Goal: Task Accomplishment & Management: Use online tool/utility

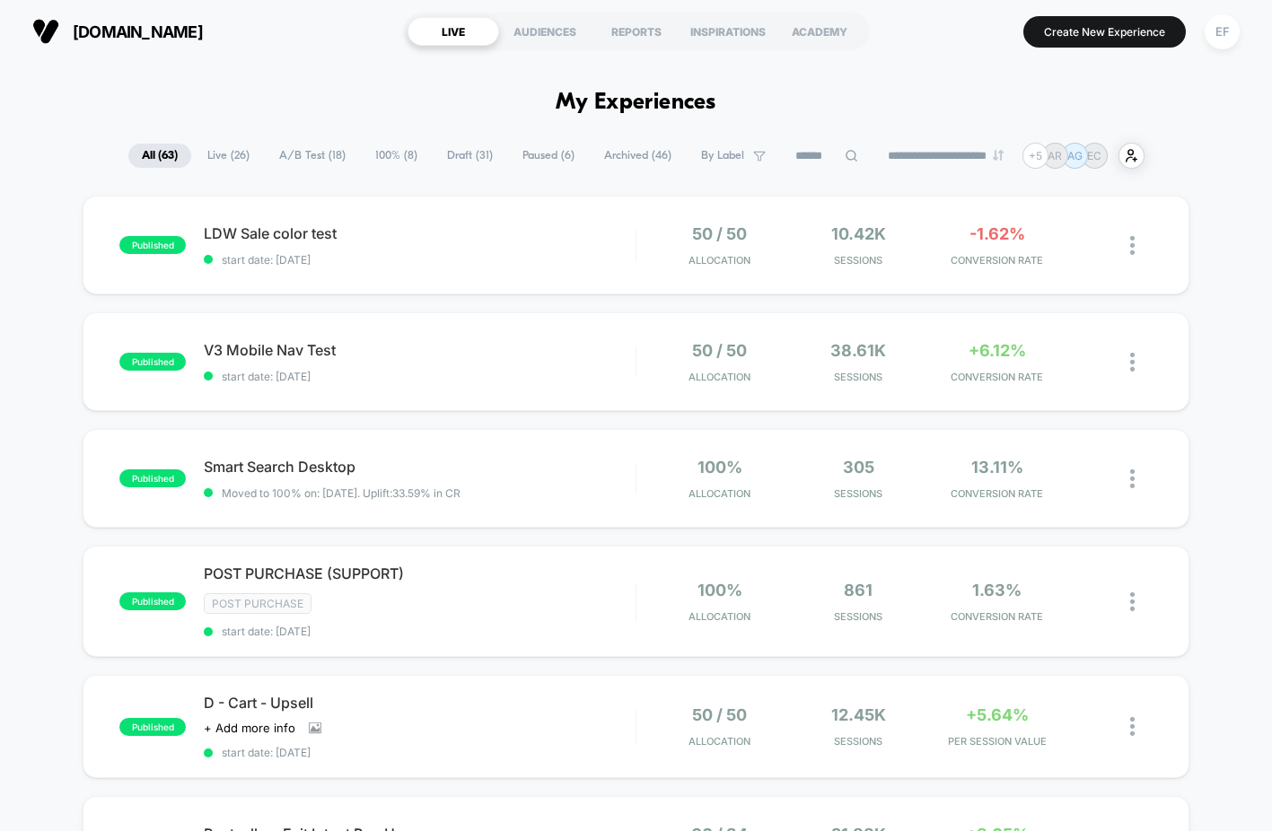
click at [295, 159] on span "A/B Test ( 18 )" at bounding box center [312, 156] width 93 height 24
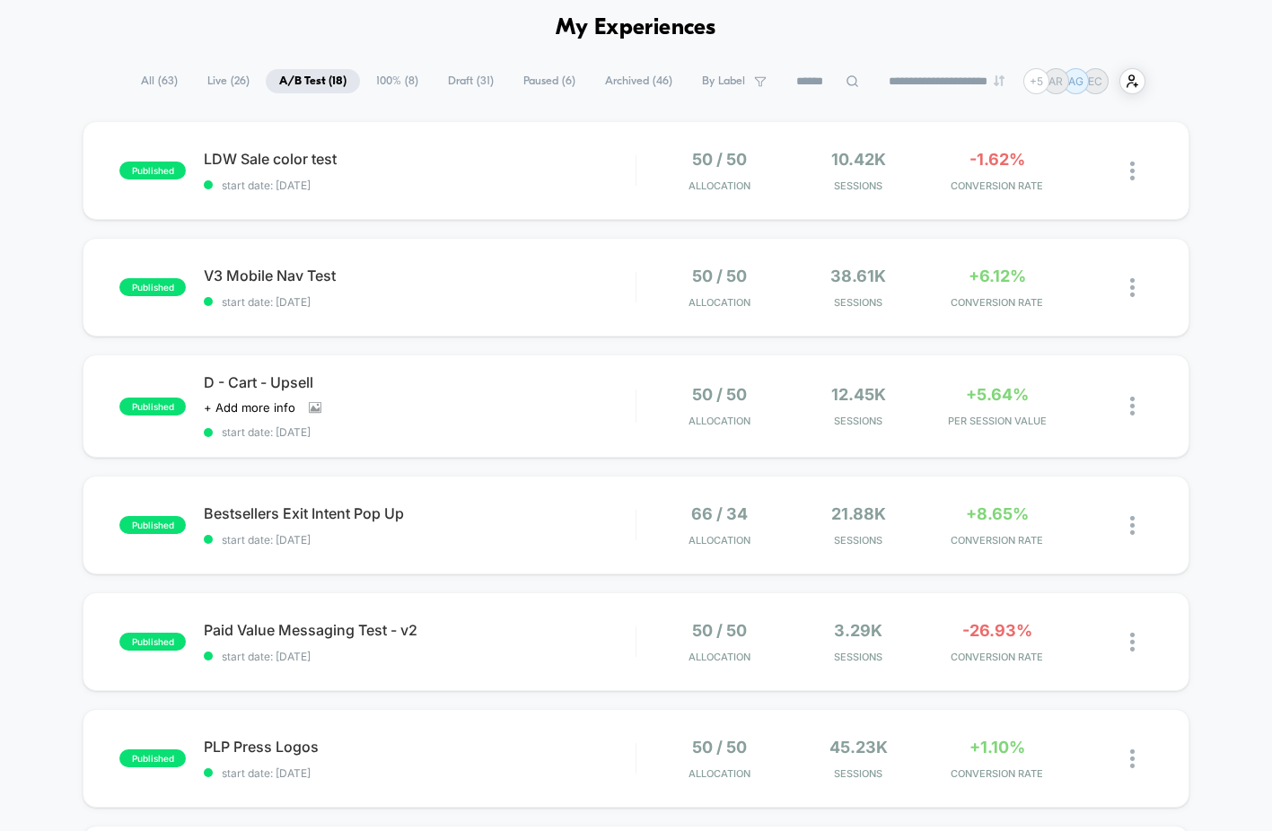
scroll to position [83, 0]
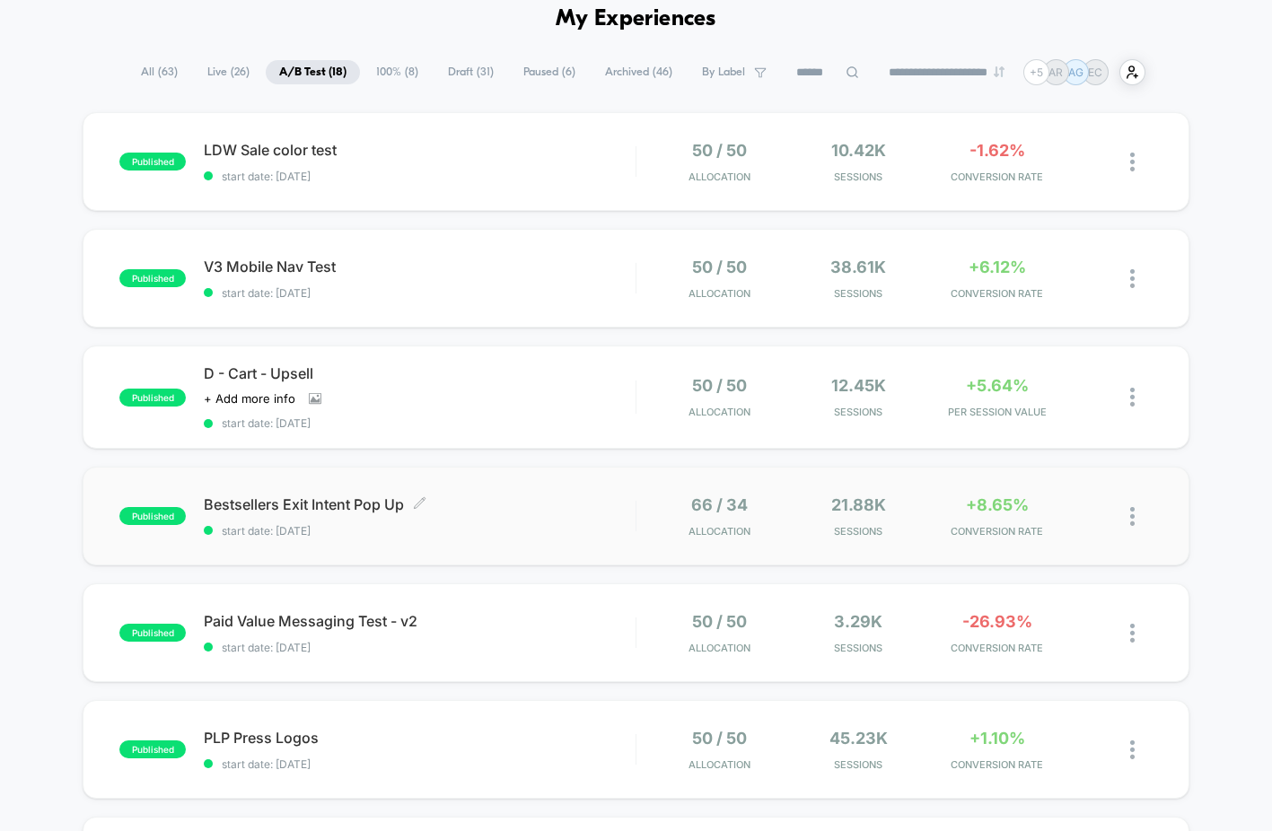
click at [501, 520] on div "Bestsellers Exit Intent Pop Up Click to edit experience details Click to edit e…" at bounding box center [420, 516] width 432 height 42
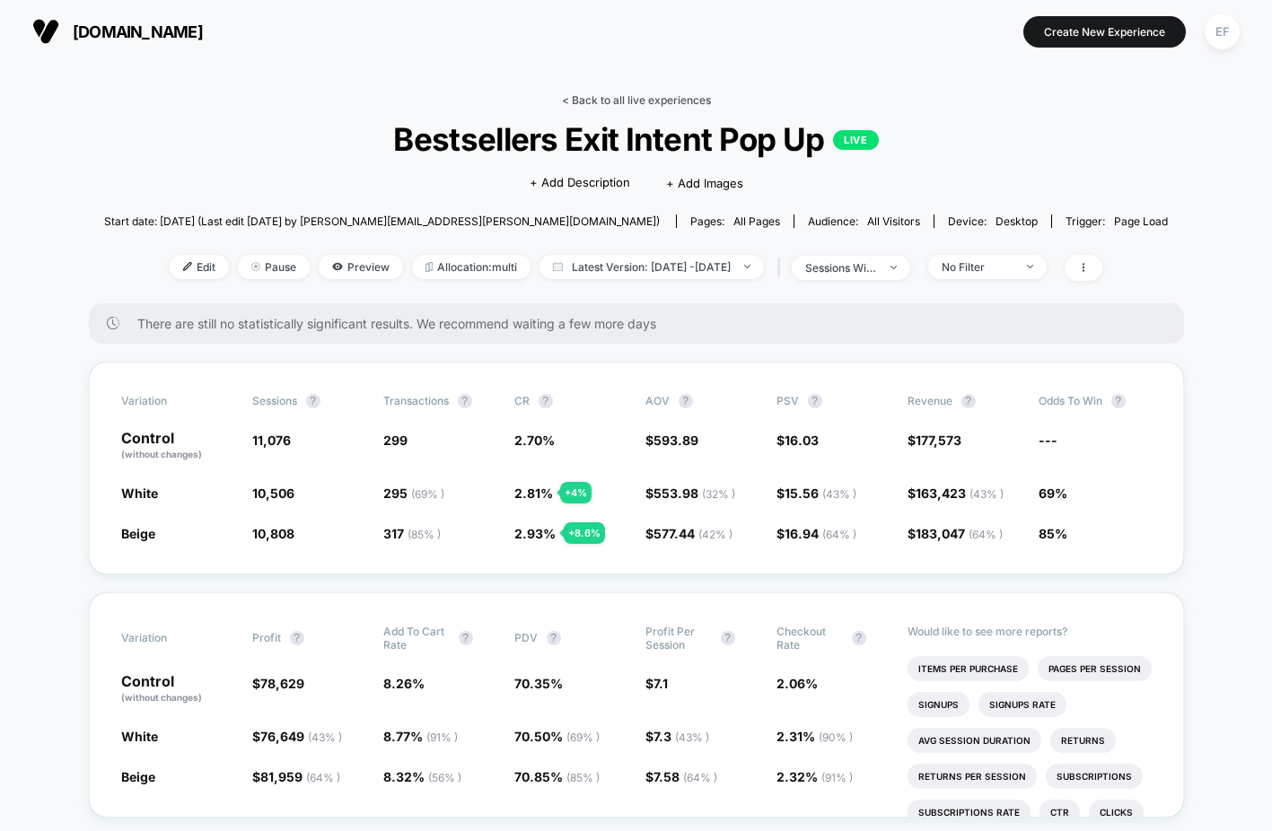
click at [618, 105] on link "< Back to all live experiences" at bounding box center [636, 99] width 149 height 13
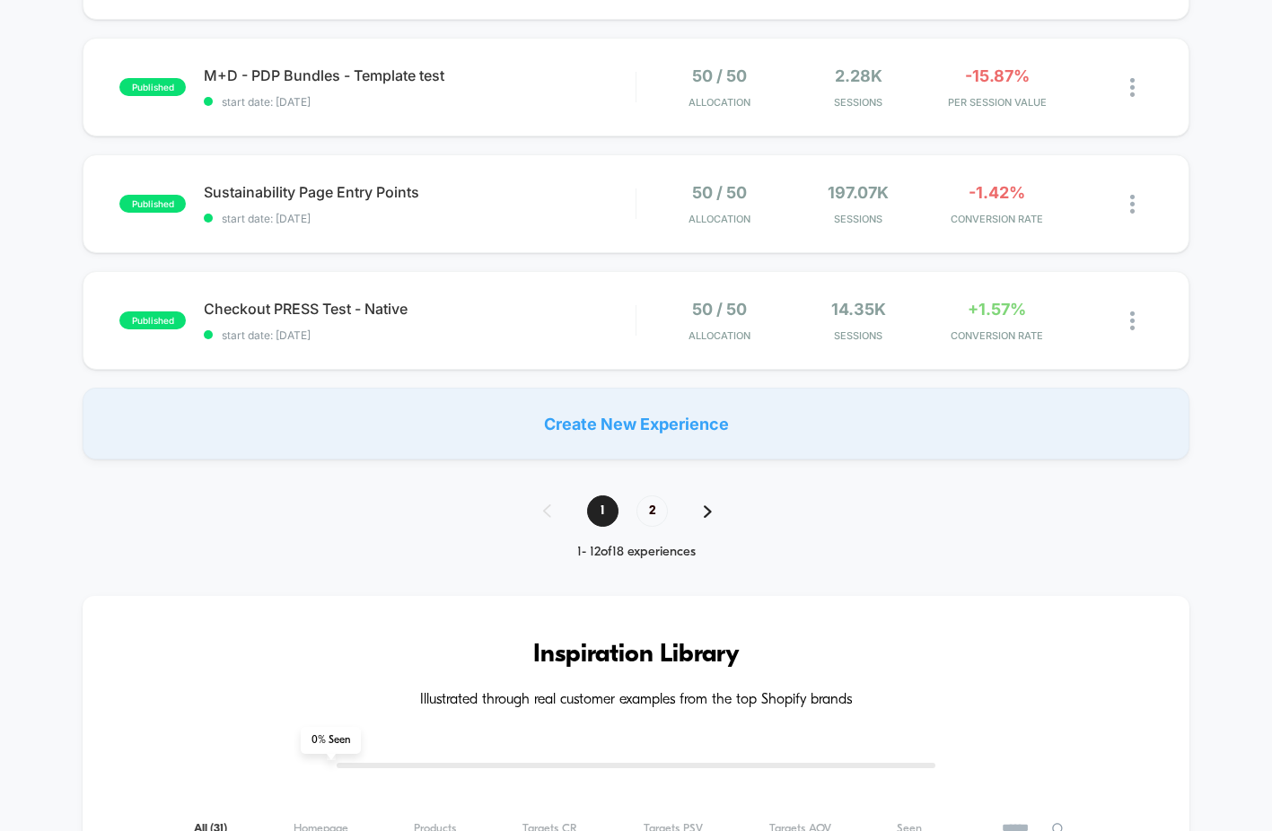
scroll to position [1213, 0]
click at [560, 323] on div "Checkout PRESS Test - Native Click to edit experience details Click to edit exp…" at bounding box center [420, 320] width 432 height 42
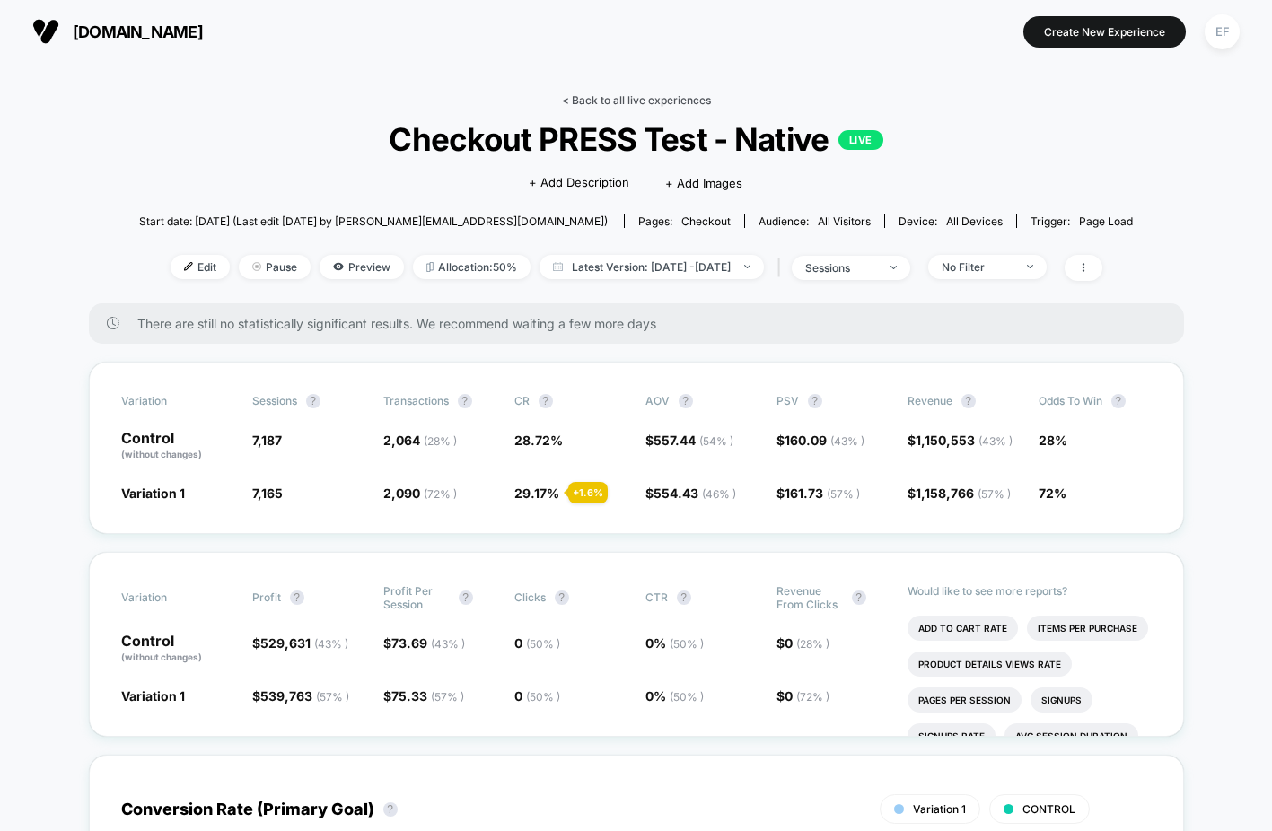
click at [605, 98] on link "< Back to all live experiences" at bounding box center [636, 99] width 149 height 13
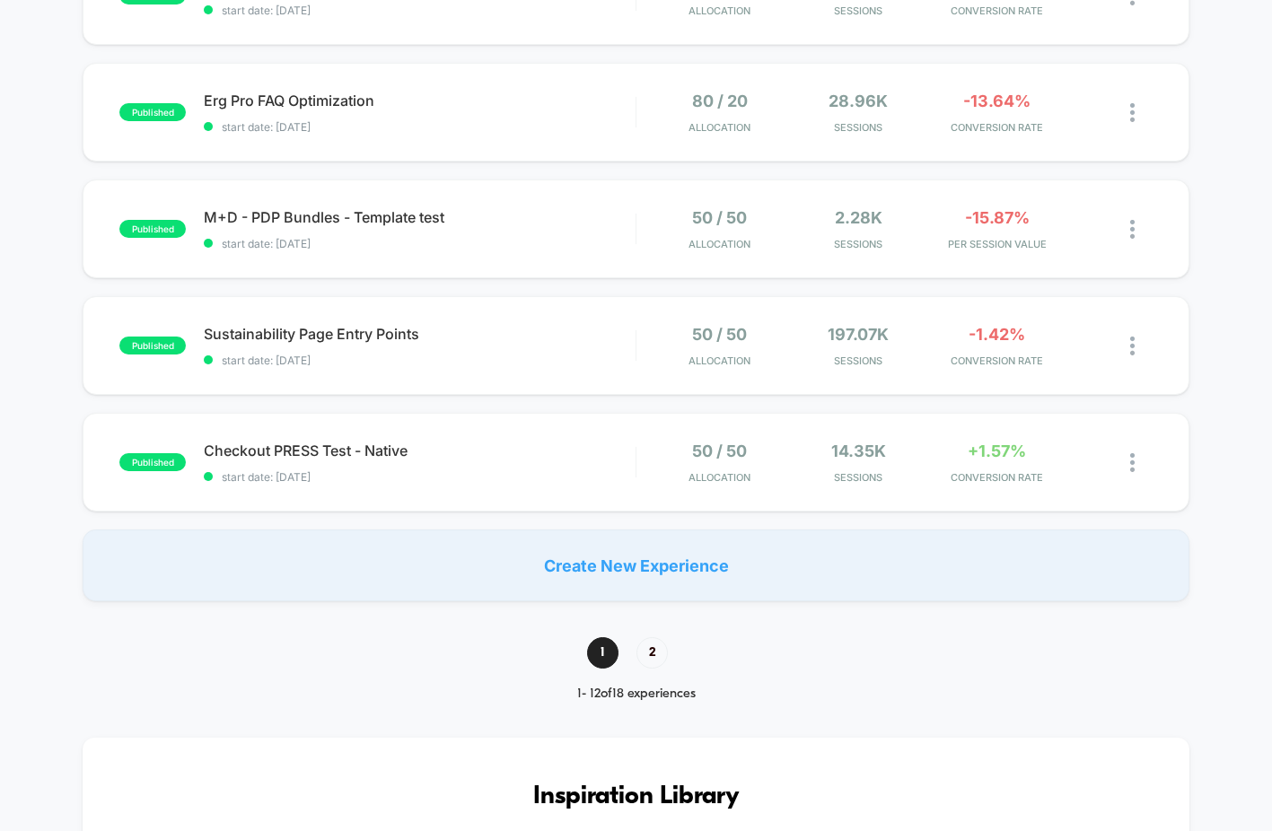
scroll to position [1466, 0]
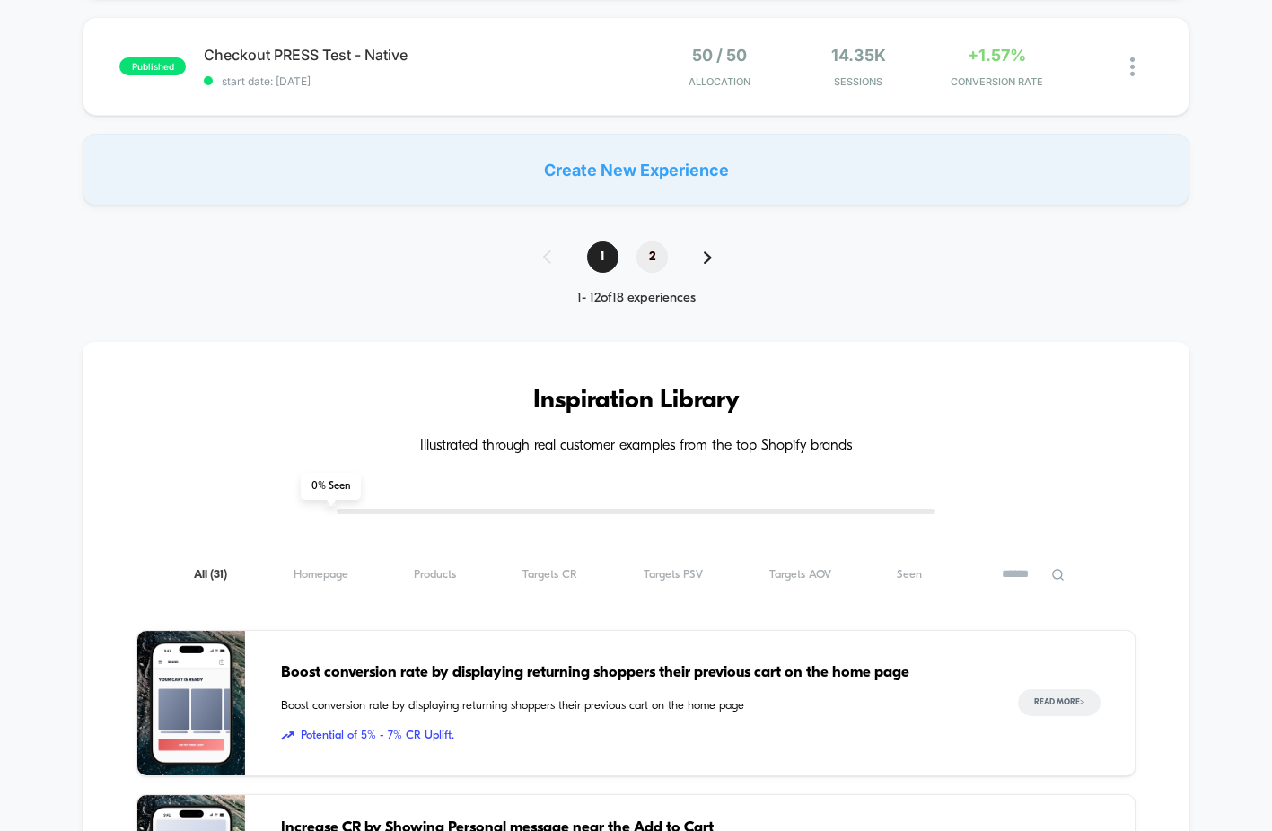
click at [648, 252] on span "2" at bounding box center [651, 256] width 31 height 31
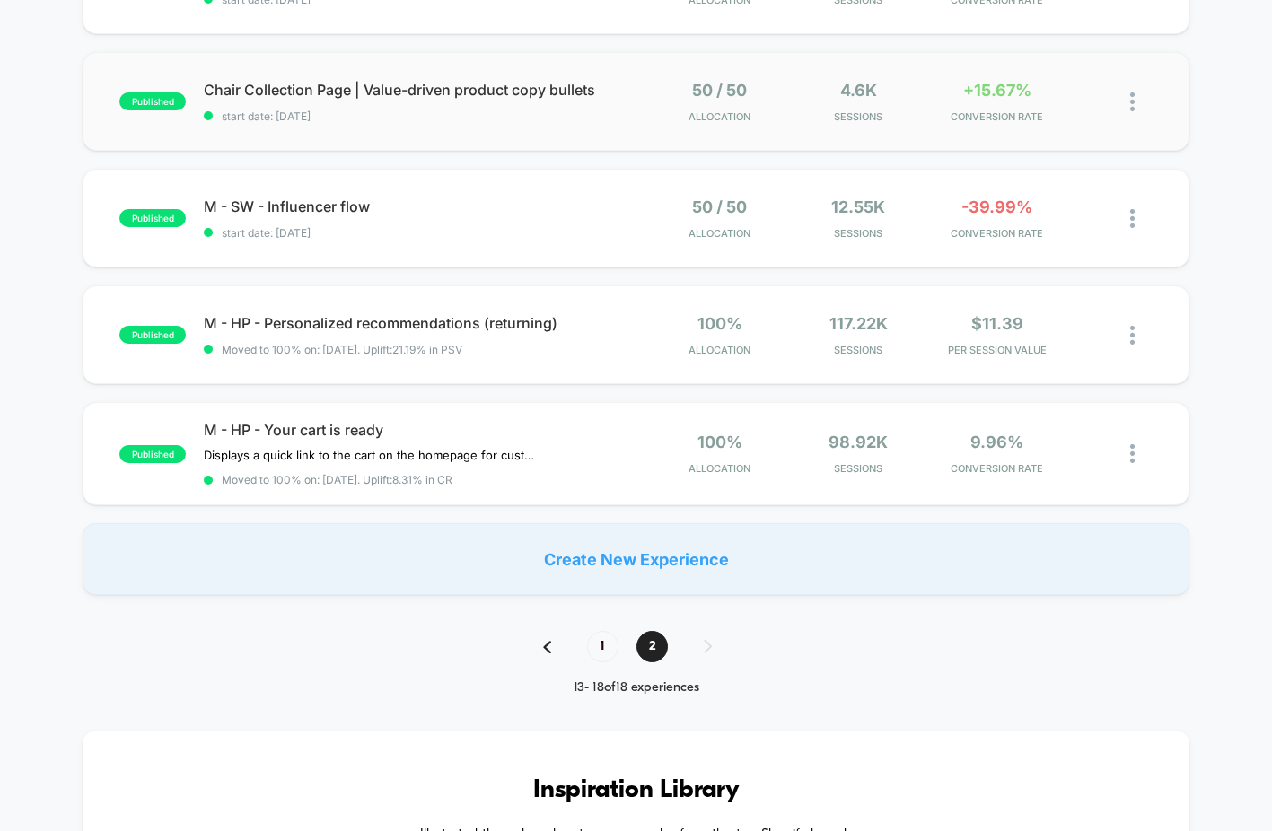
scroll to position [454, 0]
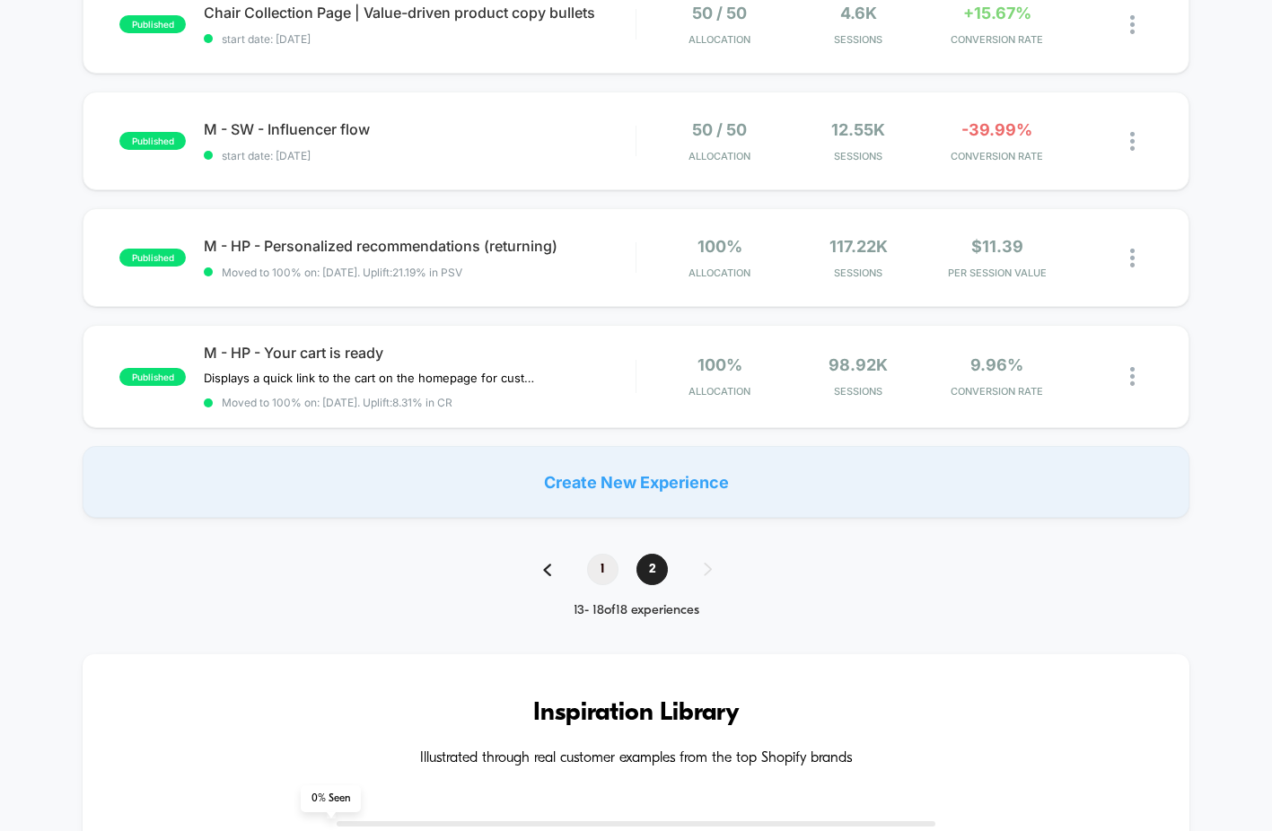
click at [595, 571] on span "1" at bounding box center [602, 569] width 31 height 31
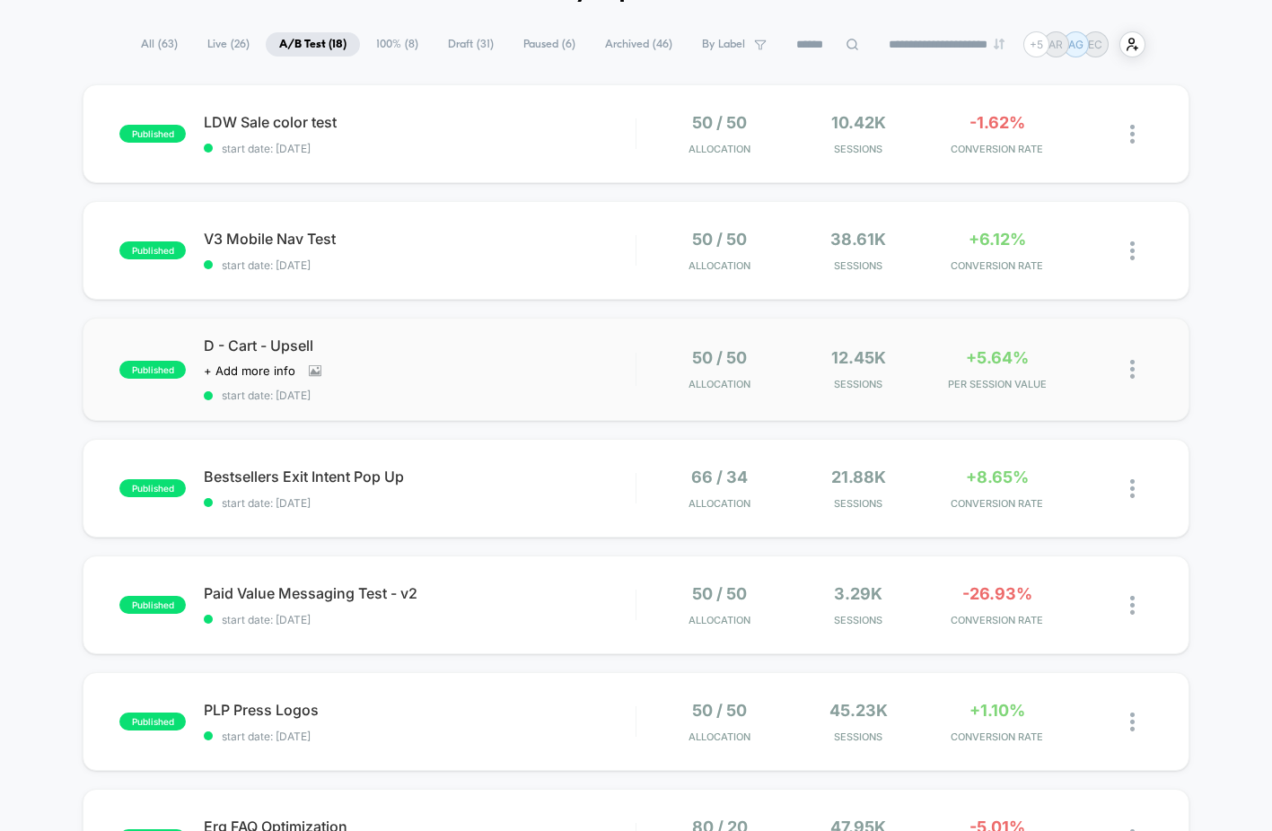
scroll to position [121, 0]
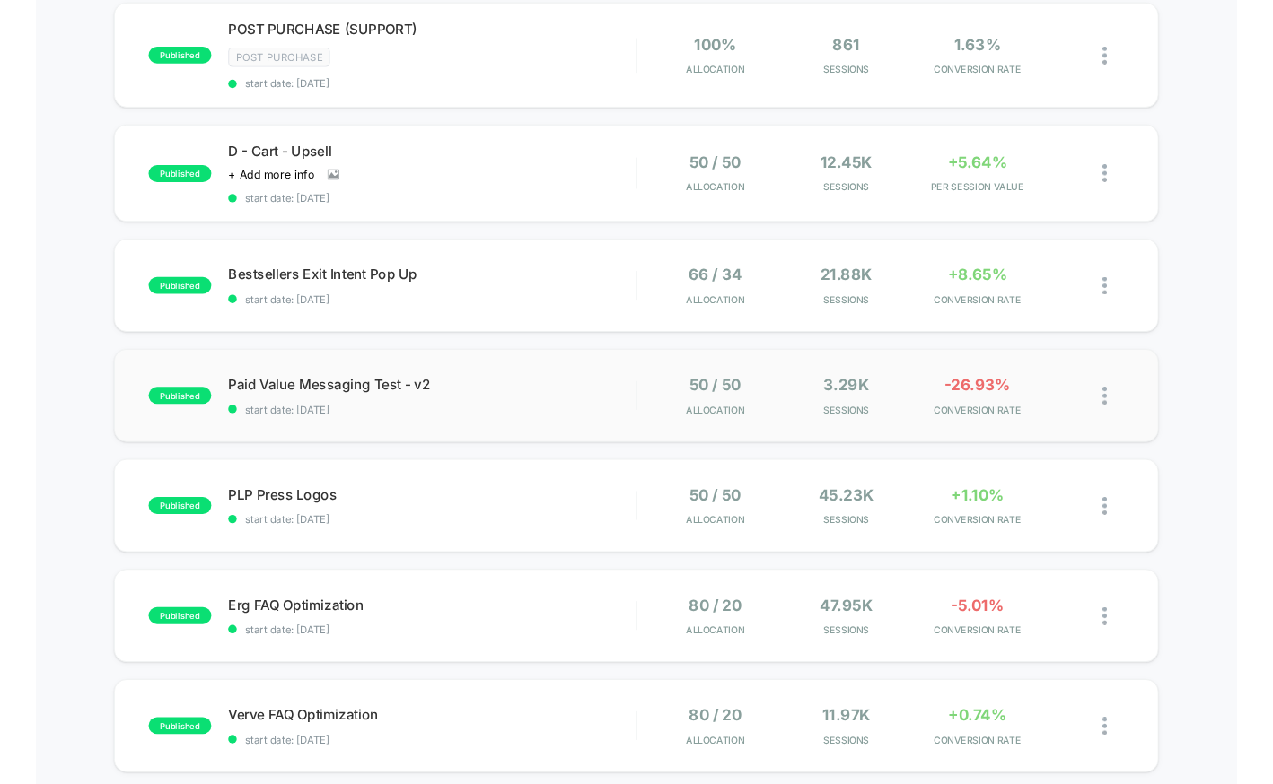
scroll to position [546, 0]
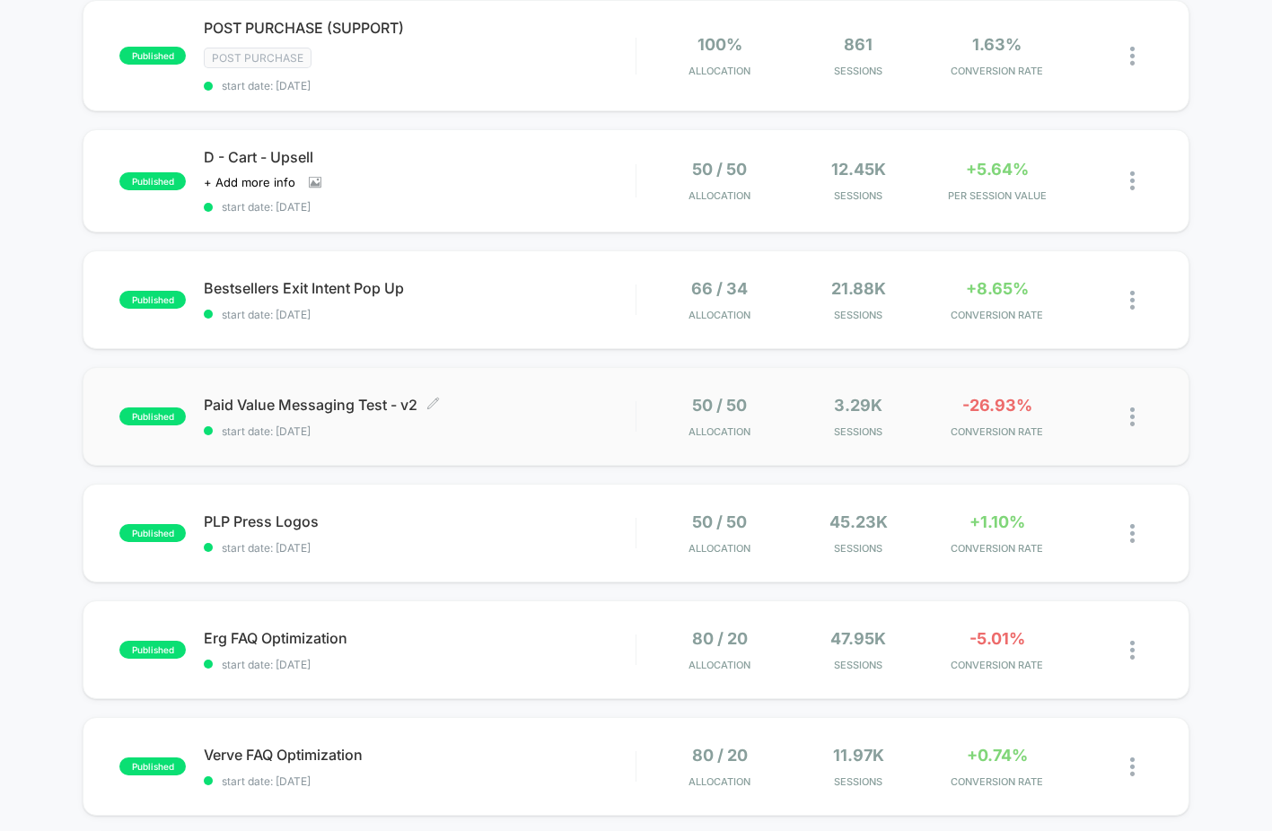
click at [584, 421] on div "Paid Value Messaging Test - v2 Click to edit experience details Click to edit e…" at bounding box center [420, 417] width 432 height 42
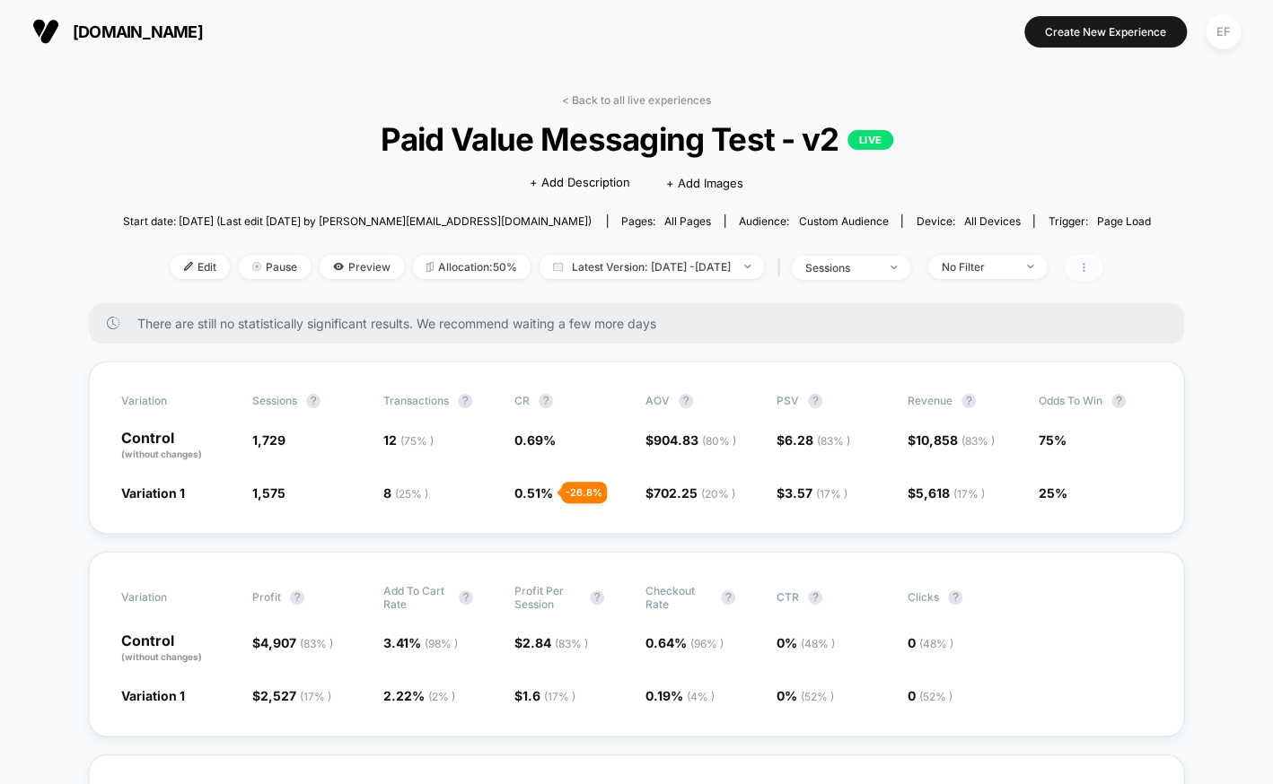
click at [1102, 267] on span at bounding box center [1083, 268] width 38 height 26
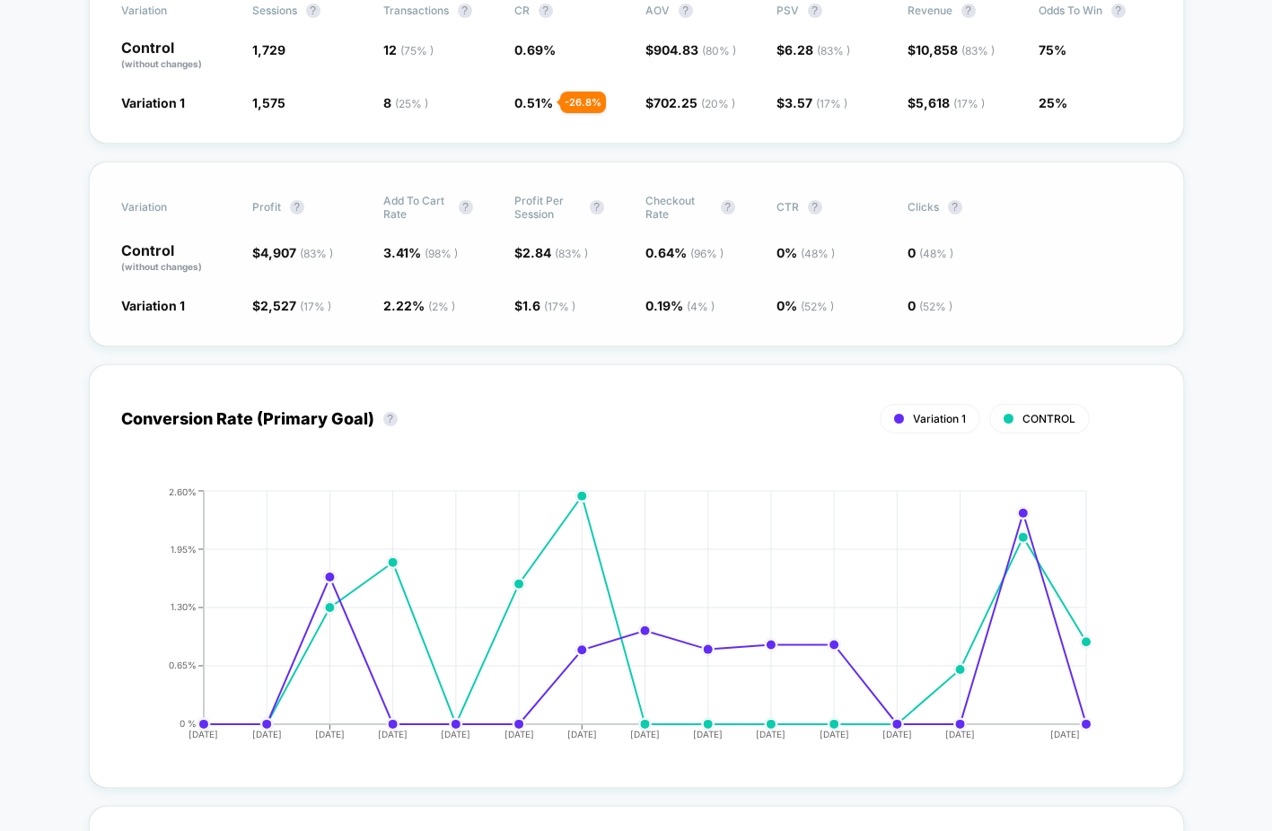
scroll to position [390, 0]
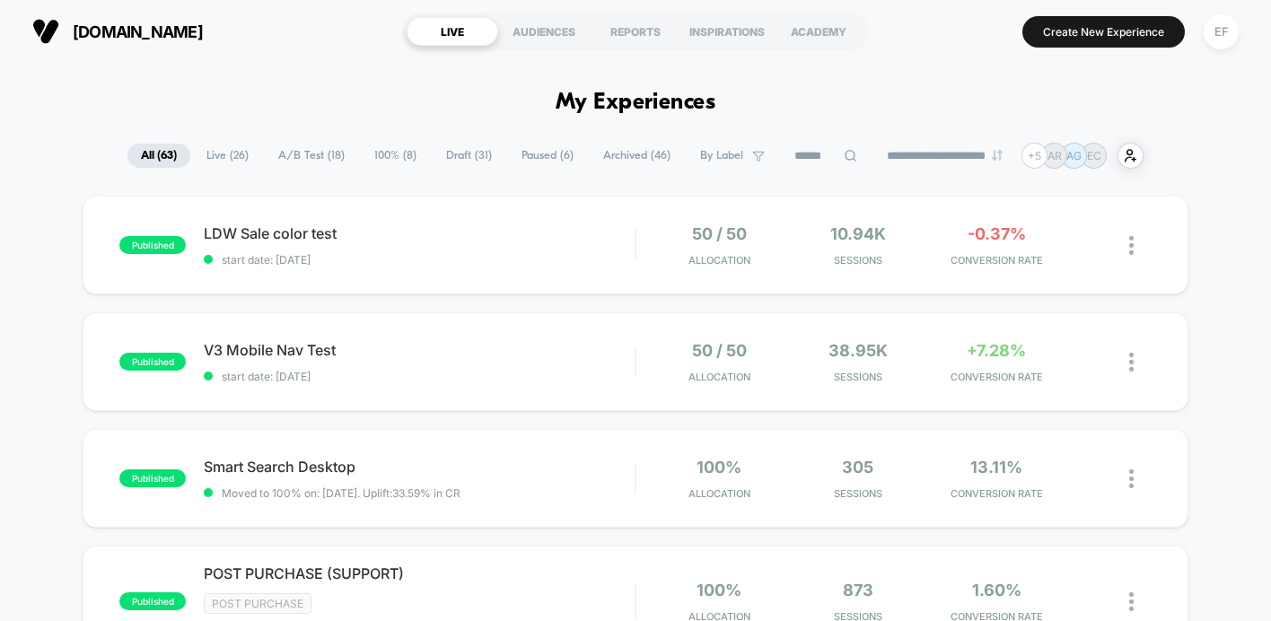
click at [316, 158] on span "A/B Test ( 18 )" at bounding box center [311, 156] width 93 height 24
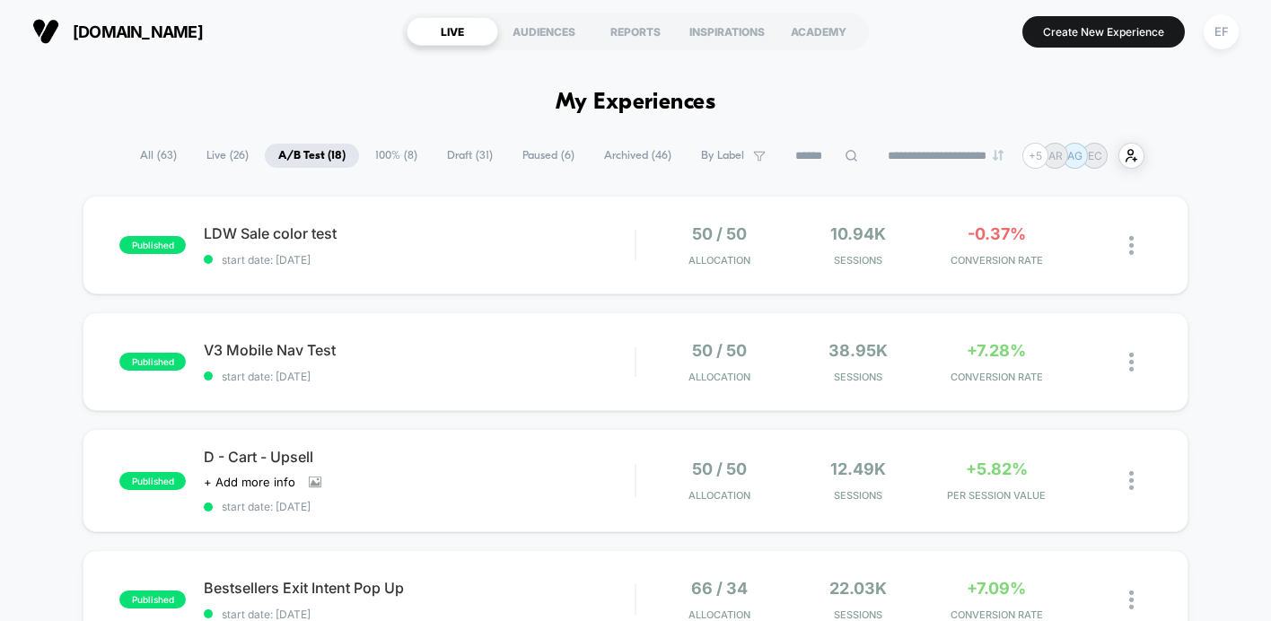
click at [373, 151] on span "100% ( 8 )" at bounding box center [396, 156] width 69 height 24
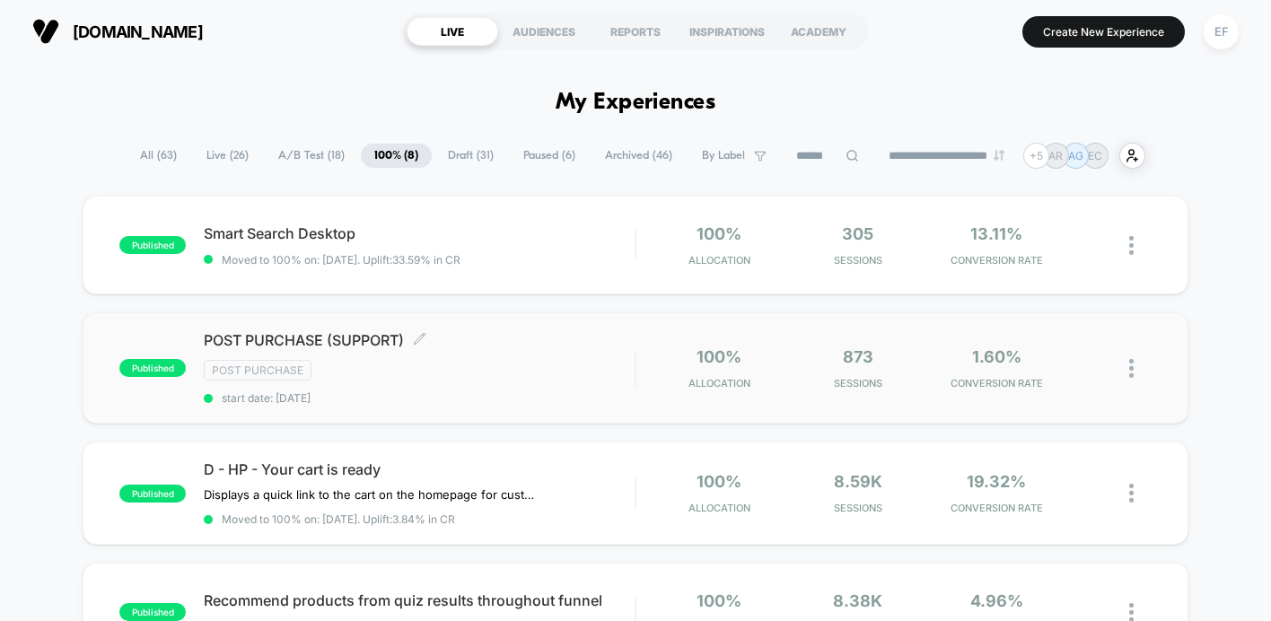
click at [522, 359] on div "POST PURCHASE (SUPPORT) Click to edit experience details Click to edit experien…" at bounding box center [419, 368] width 431 height 74
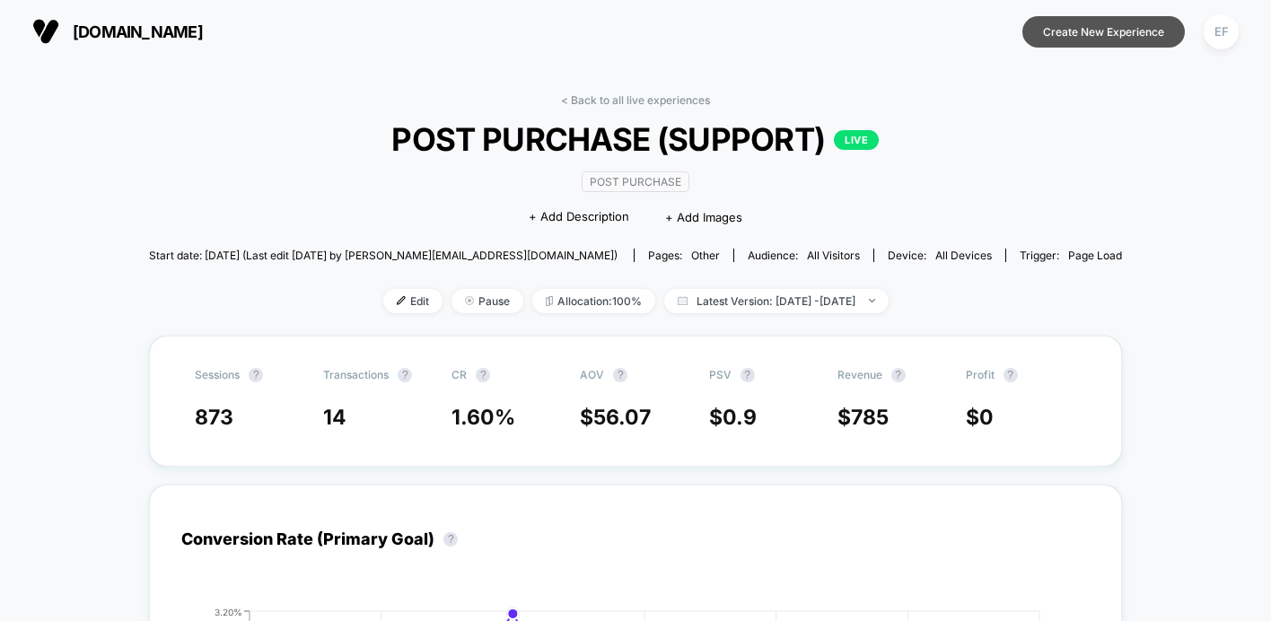
click at [1090, 30] on button "Create New Experience" at bounding box center [1103, 31] width 162 height 31
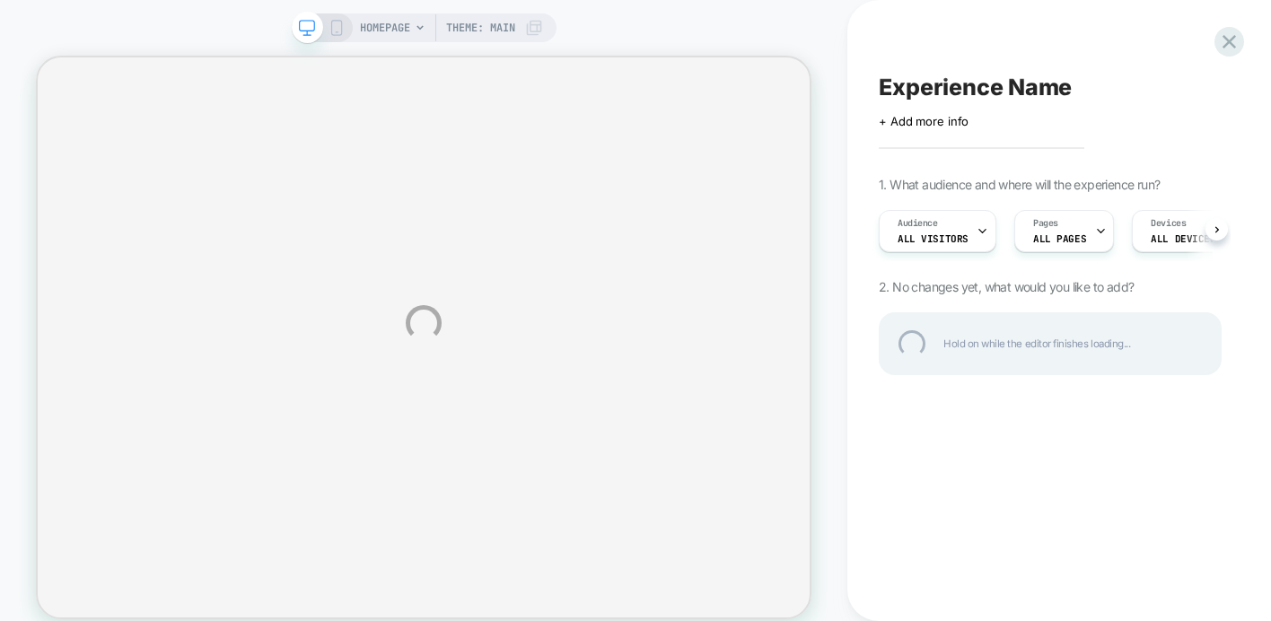
click at [949, 227] on div "HOMEPAGE Theme: MAIN Experience Name Click to edit experience details + Add mor…" at bounding box center [635, 323] width 1271 height 646
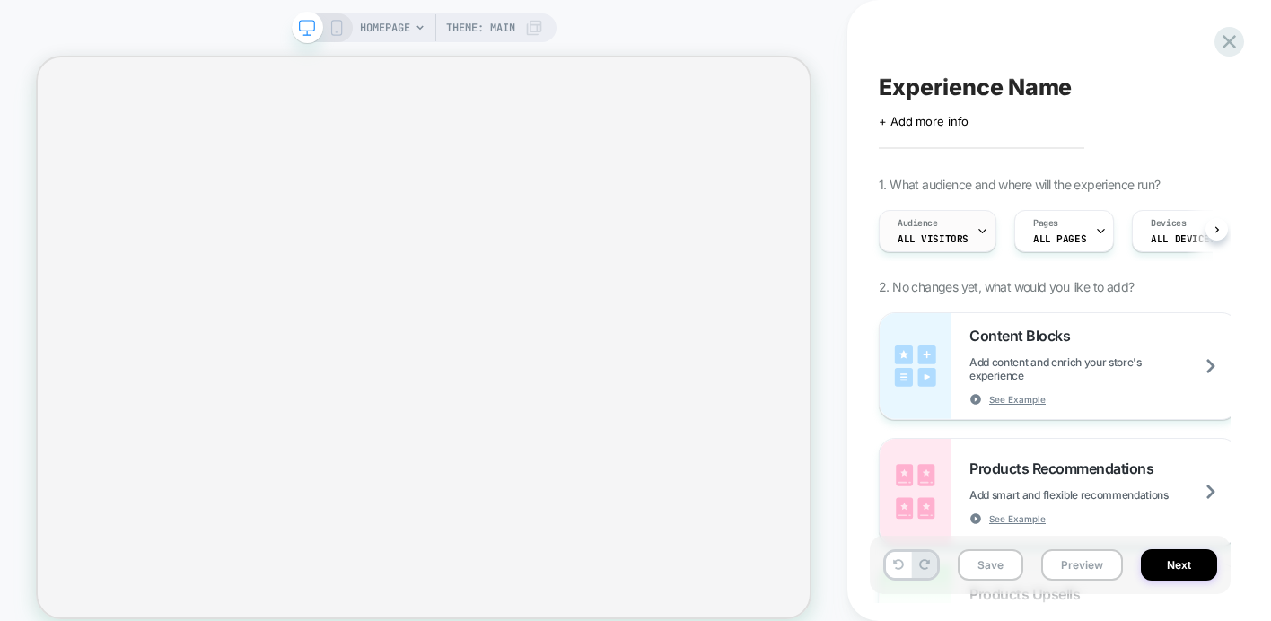
click at [960, 241] on span "All Visitors" at bounding box center [932, 238] width 71 height 13
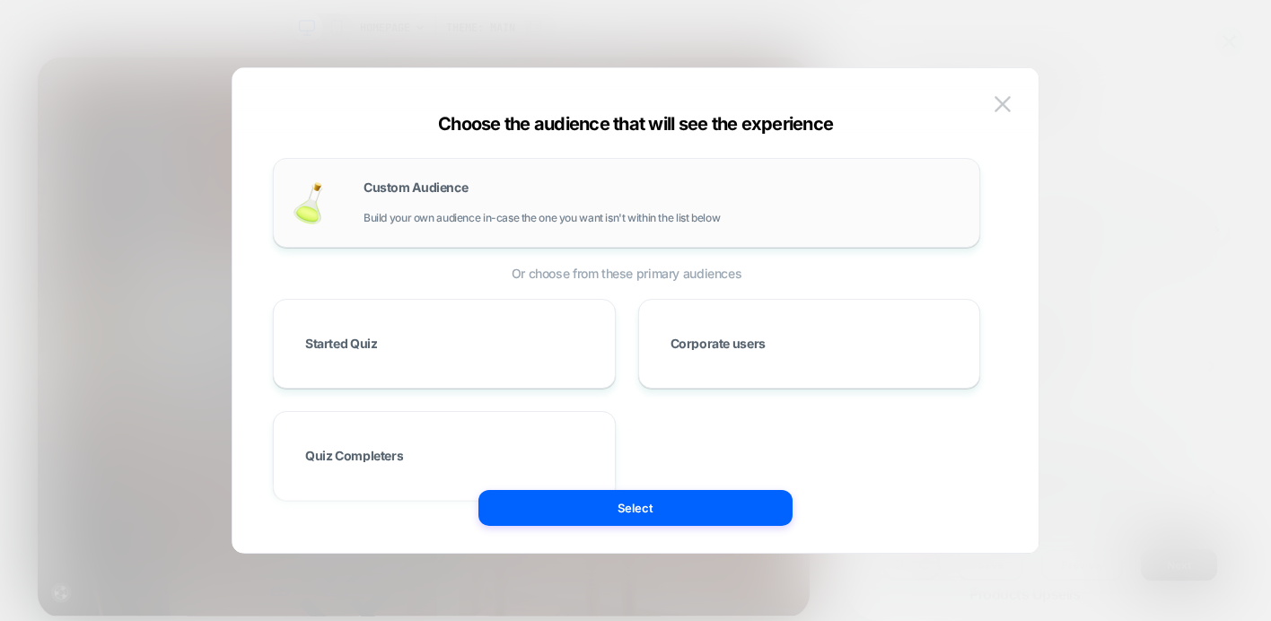
click at [646, 204] on div "Custom Audience Build your own audience in-case the one you want isn't within t…" at bounding box center [662, 202] width 598 height 43
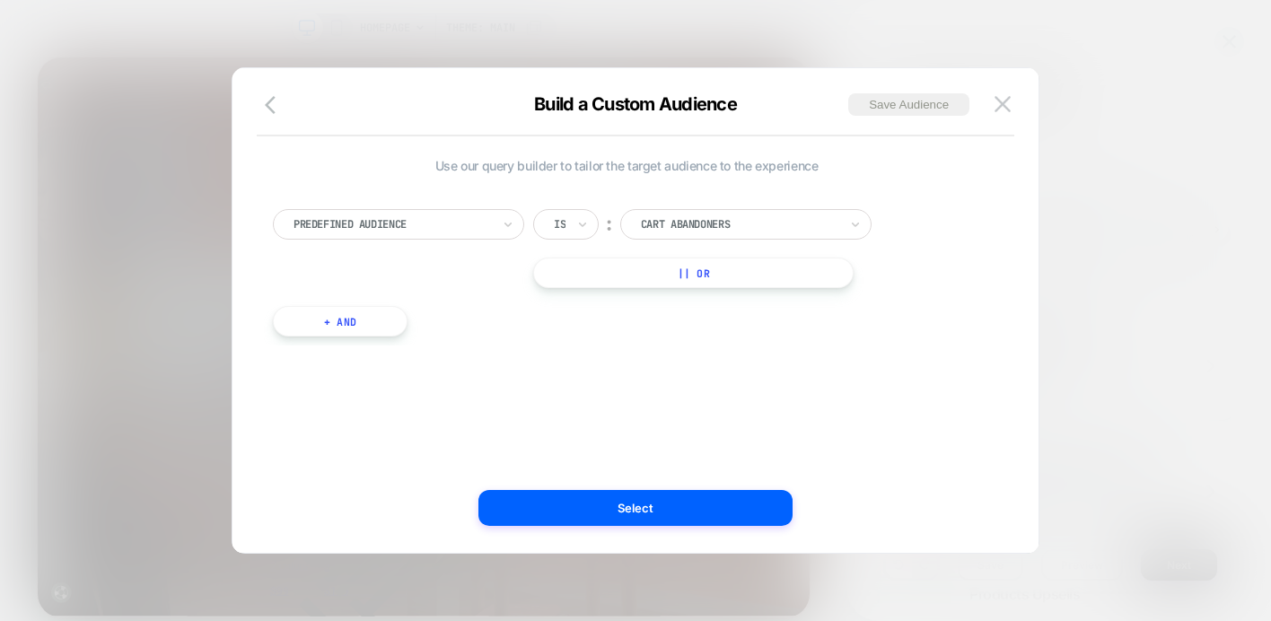
click at [411, 216] on div at bounding box center [391, 224] width 197 height 16
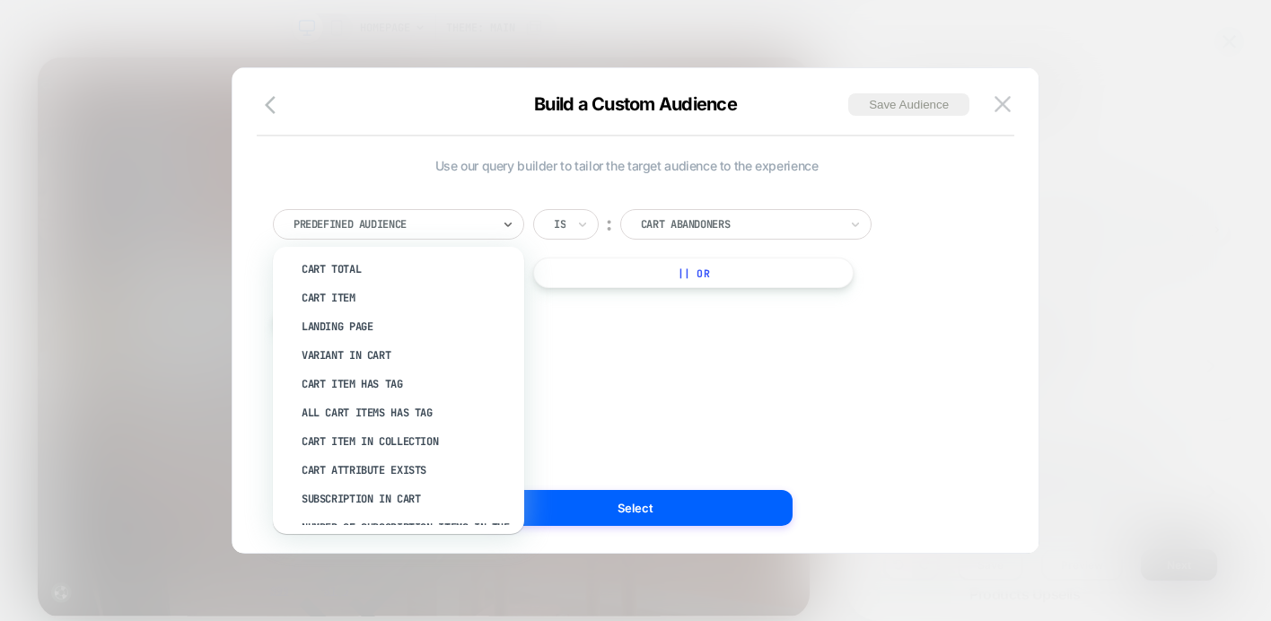
scroll to position [275, 0]
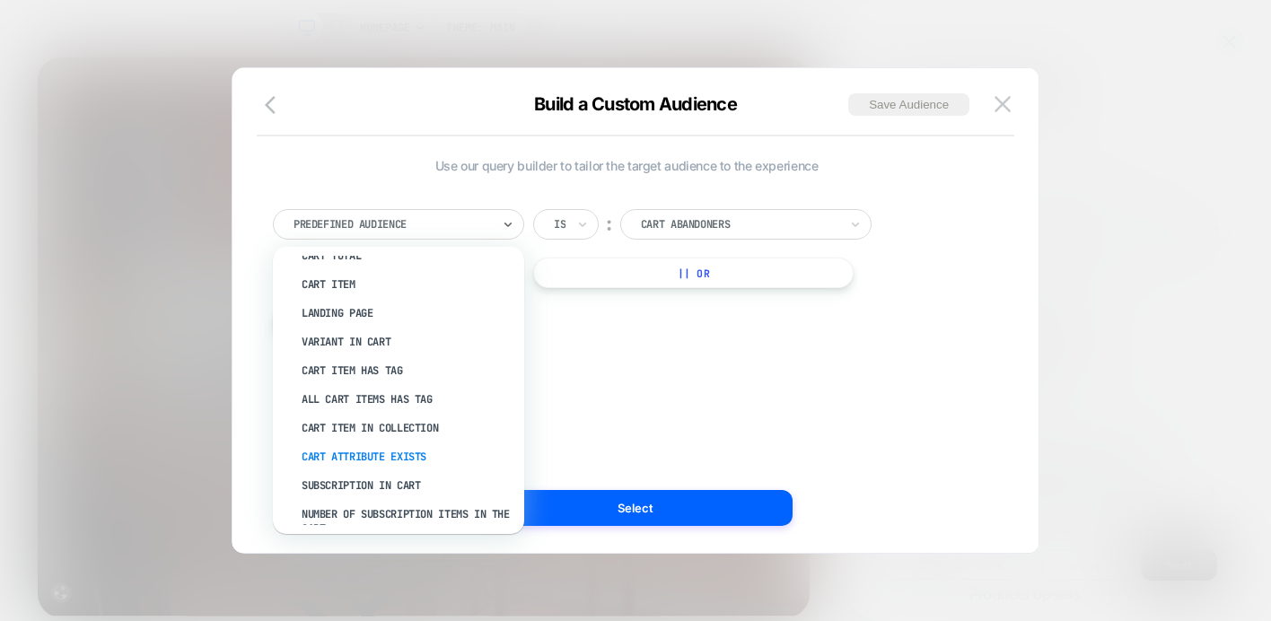
click at [404, 451] on div "Cart Attribute Exists" at bounding box center [407, 456] width 233 height 29
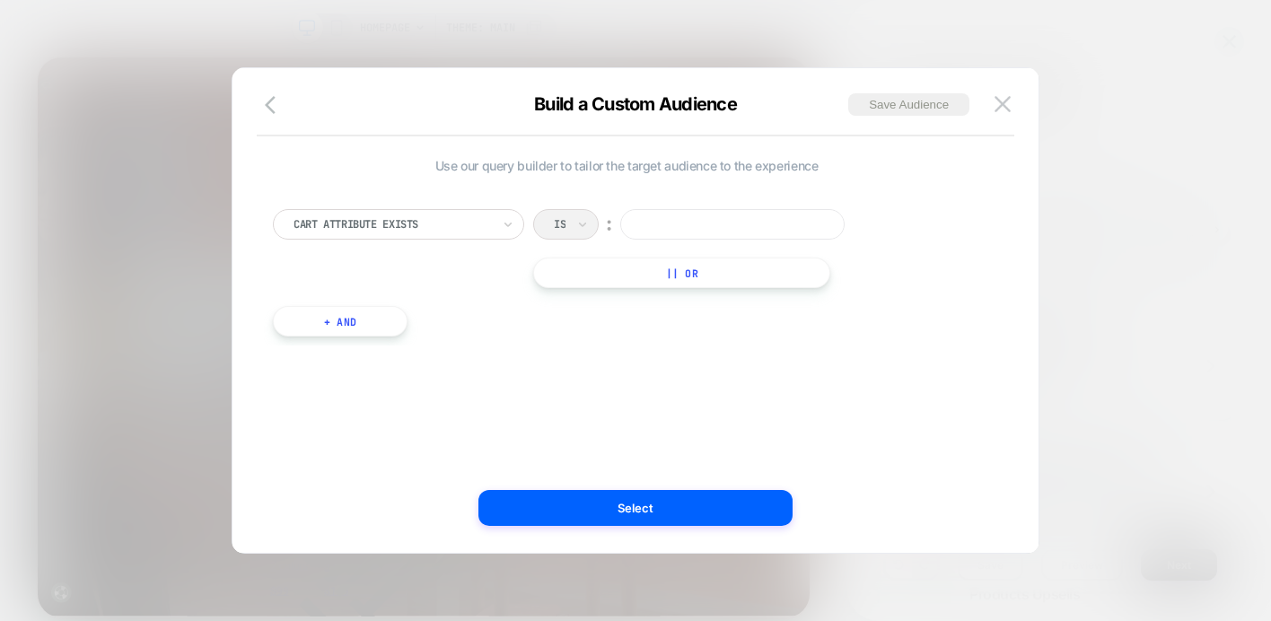
click at [562, 212] on div "Is ︰" at bounding box center [704, 224] width 342 height 31
click at [571, 231] on div "Is ︰" at bounding box center [704, 224] width 342 height 31
click at [586, 226] on div "Is ︰" at bounding box center [704, 221] width 342 height 31
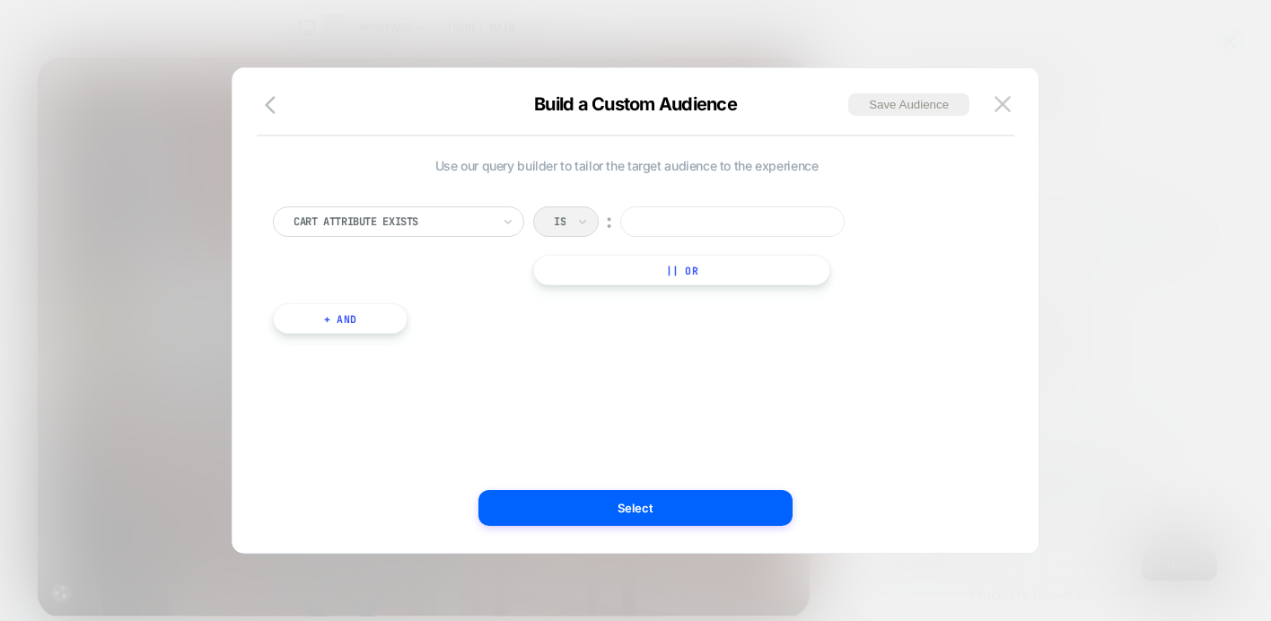
click at [664, 220] on input at bounding box center [732, 221] width 224 height 31
type input "***"
click at [436, 219] on div at bounding box center [391, 222] width 197 height 16
click at [696, 237] on div "Is ︰ *** || Or" at bounding box center [704, 245] width 342 height 79
click at [691, 226] on input "***" at bounding box center [732, 221] width 224 height 31
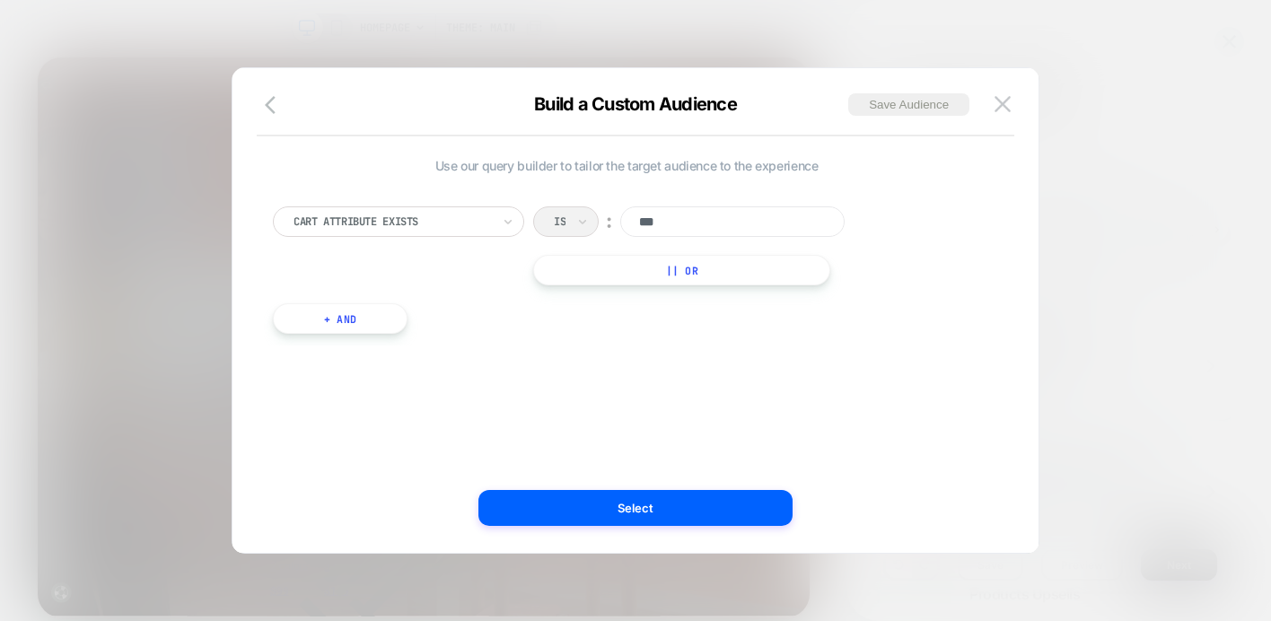
click at [691, 226] on input "***" at bounding box center [732, 221] width 224 height 31
click at [413, 228] on div at bounding box center [391, 222] width 197 height 16
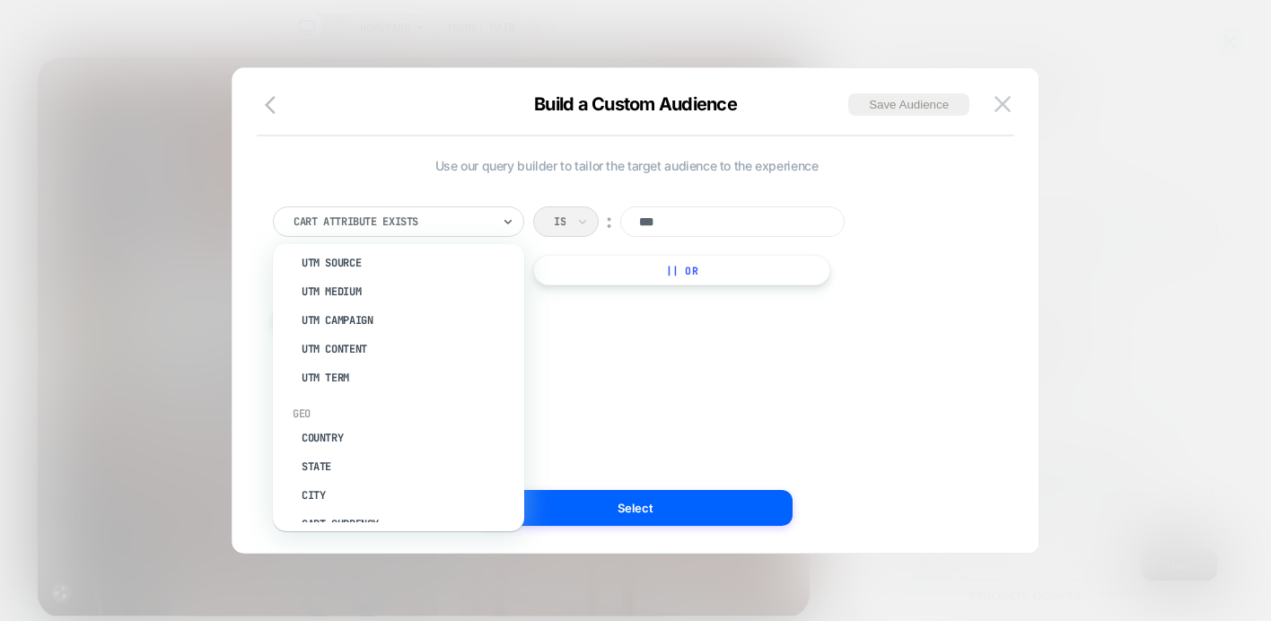
scroll to position [840, 0]
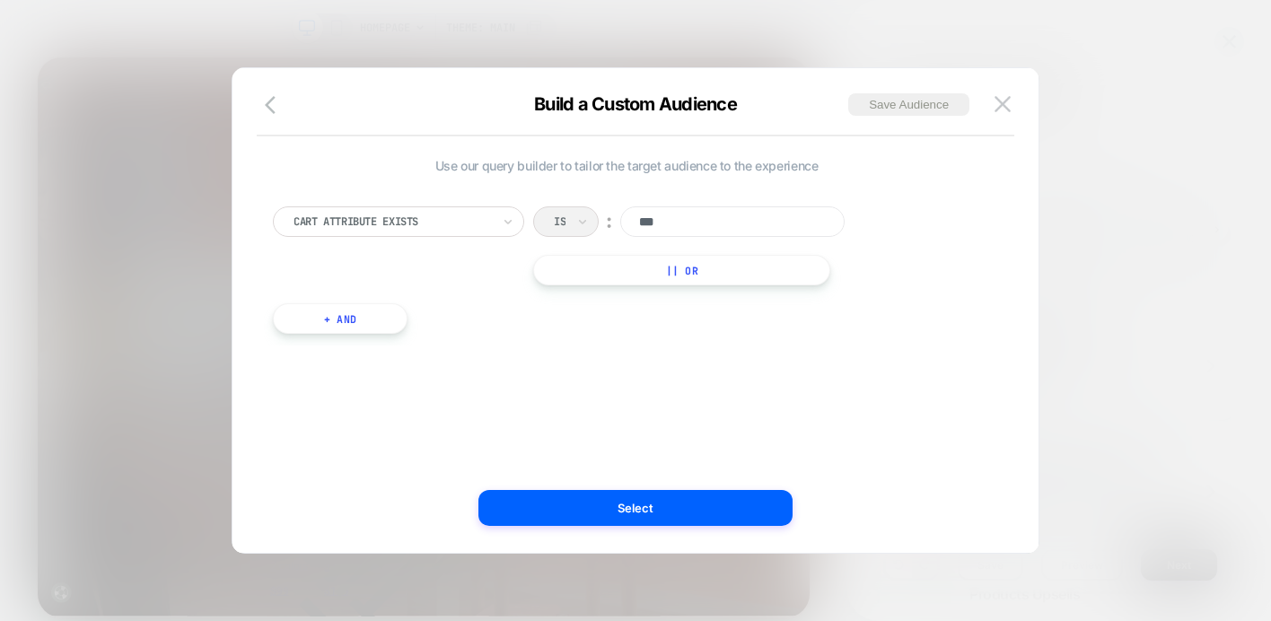
click at [793, 419] on div "Use our query builder to tailor the target audience to the experience Cart Attr…" at bounding box center [626, 310] width 752 height 413
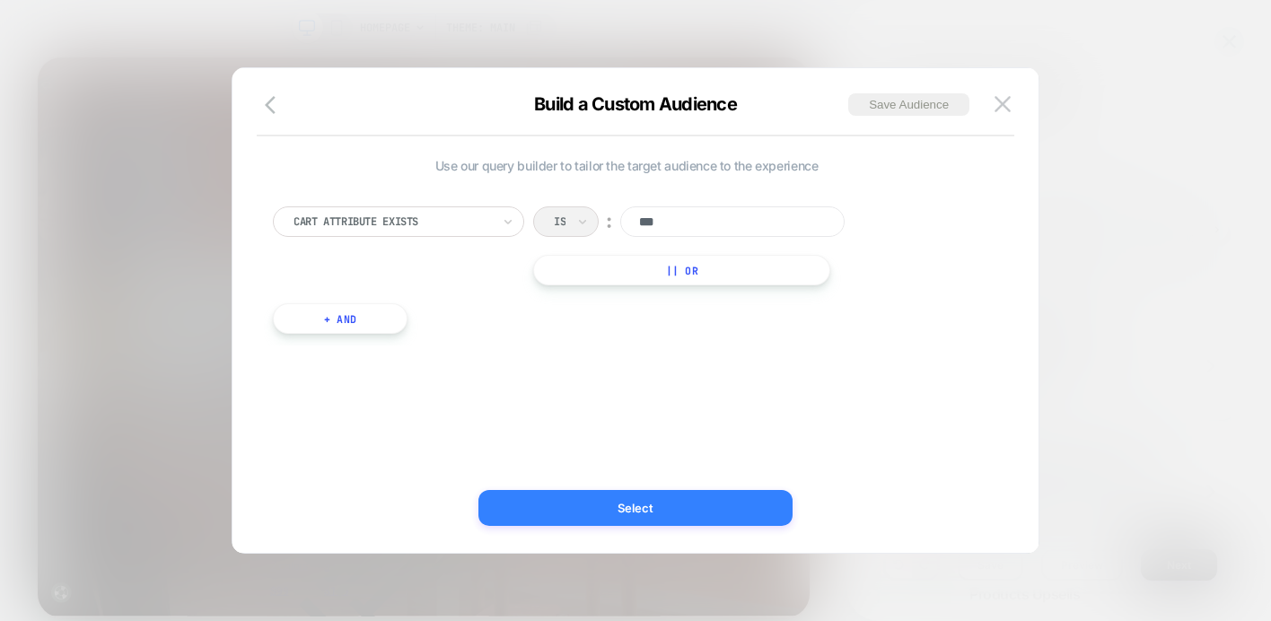
click at [717, 490] on button "Select" at bounding box center [635, 508] width 314 height 36
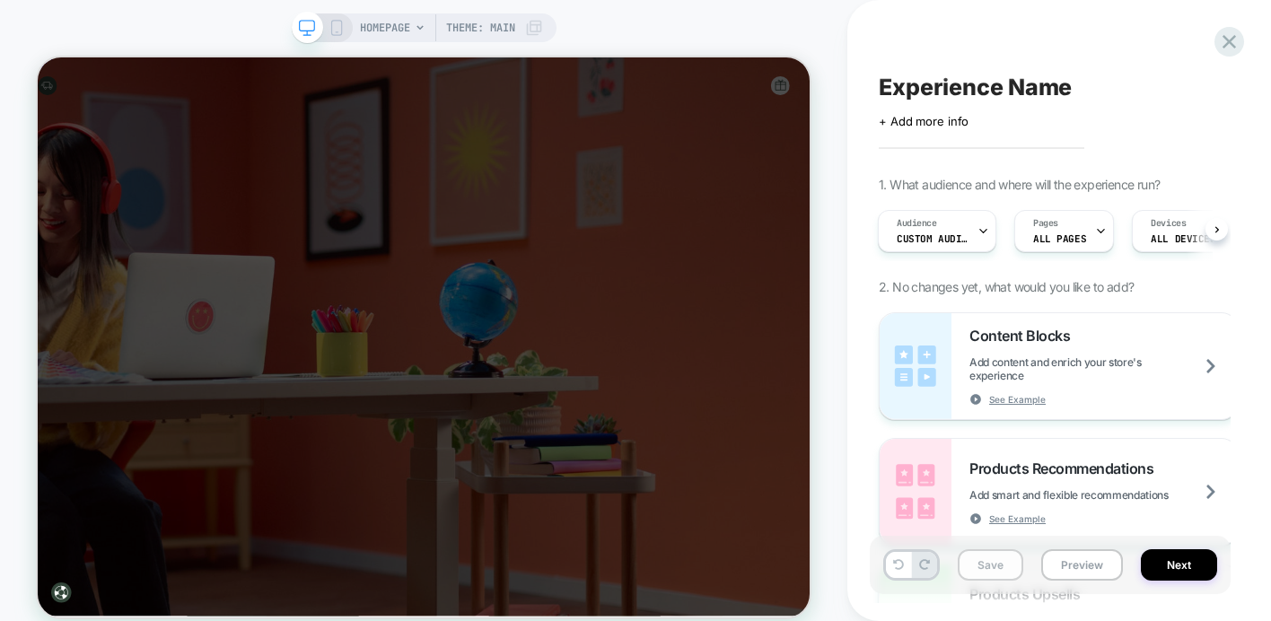
click at [975, 565] on button "Save" at bounding box center [991, 564] width 66 height 31
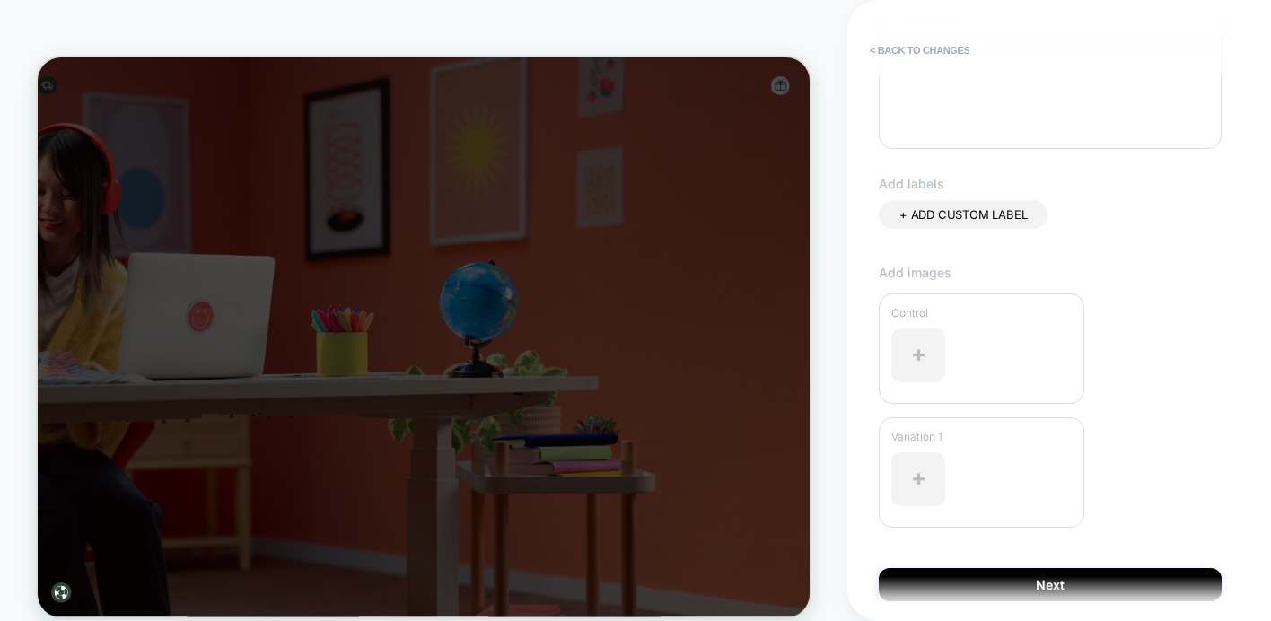
scroll to position [502, 0]
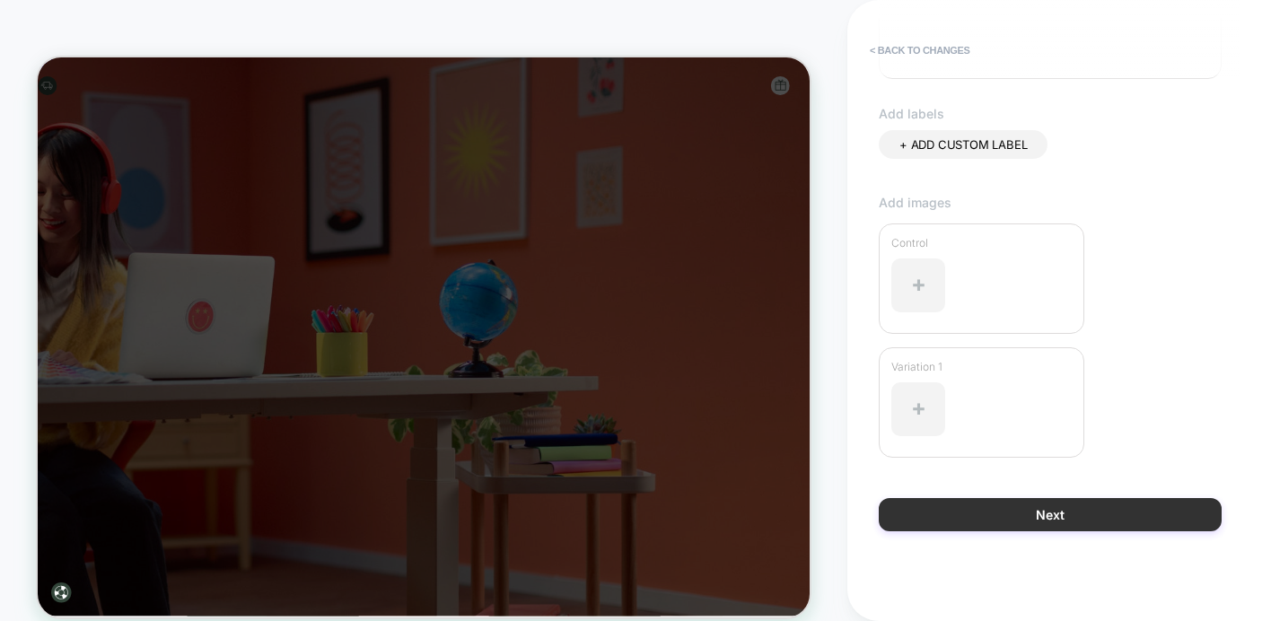
type input "**********"
click at [1000, 509] on button "Next" at bounding box center [1050, 514] width 343 height 33
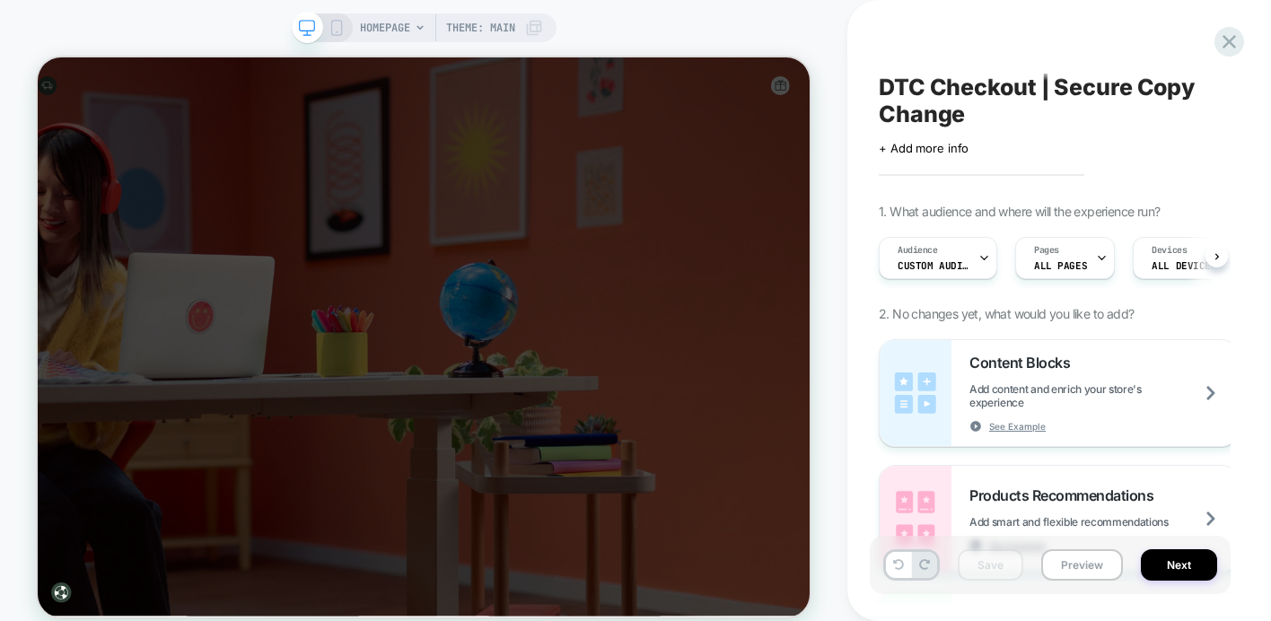
scroll to position [0, 1]
click at [1071, 252] on div "Pages ALL PAGES" at bounding box center [1059, 258] width 89 height 40
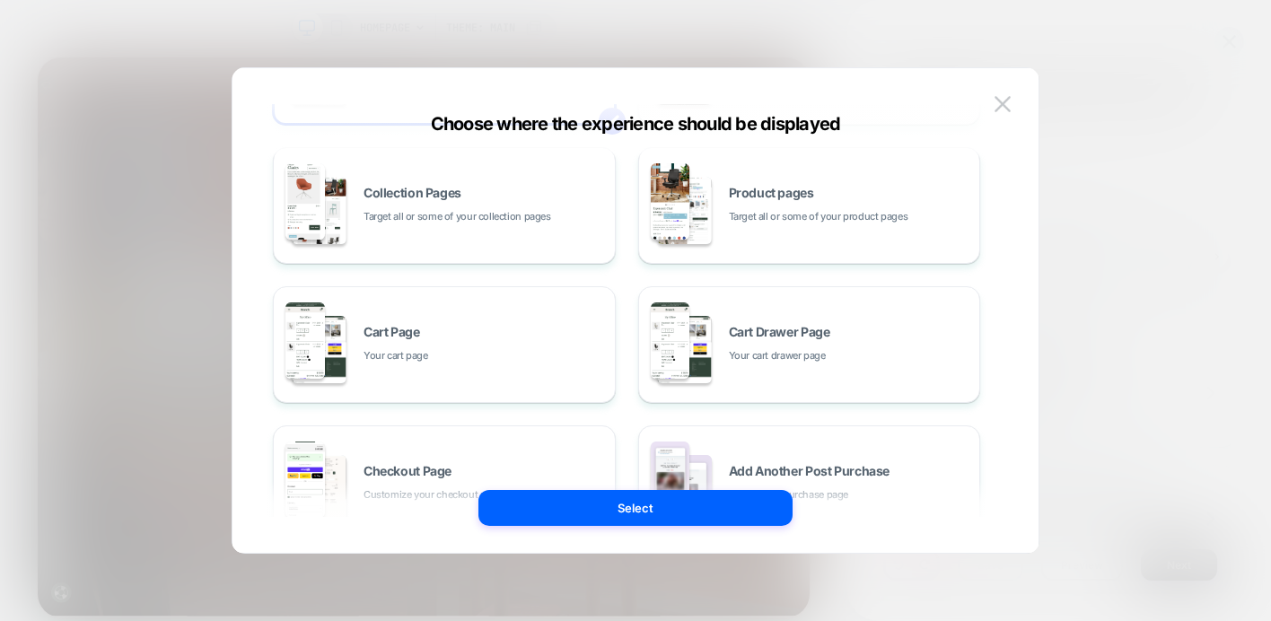
scroll to position [153, 0]
click at [808, 228] on div "Product pages Target all or some of your product pages" at bounding box center [809, 202] width 323 height 99
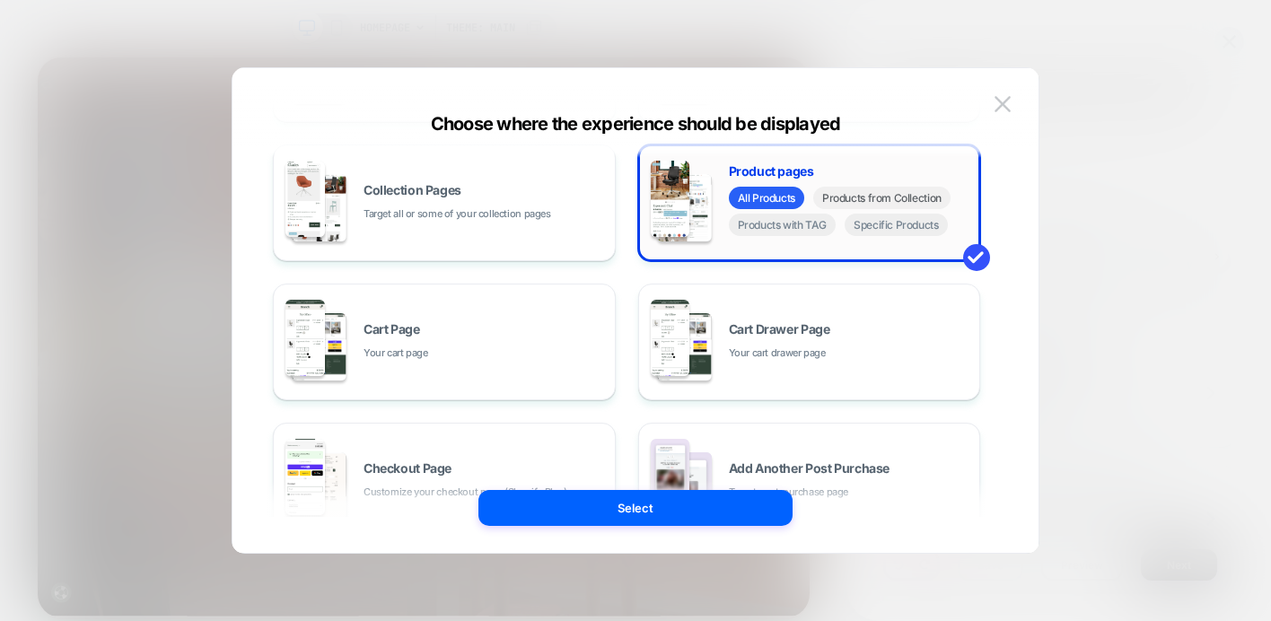
click at [849, 196] on span "Products from Collection" at bounding box center [881, 198] width 137 height 22
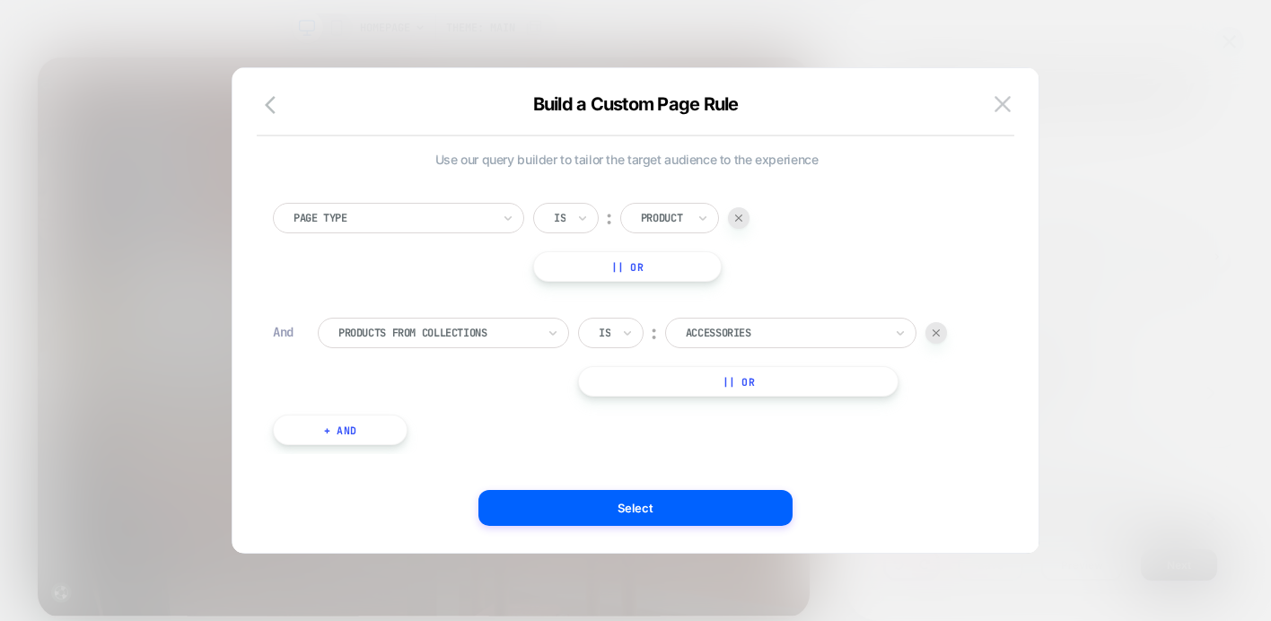
scroll to position [6, 0]
click at [735, 342] on div "Accessories" at bounding box center [784, 333] width 201 height 20
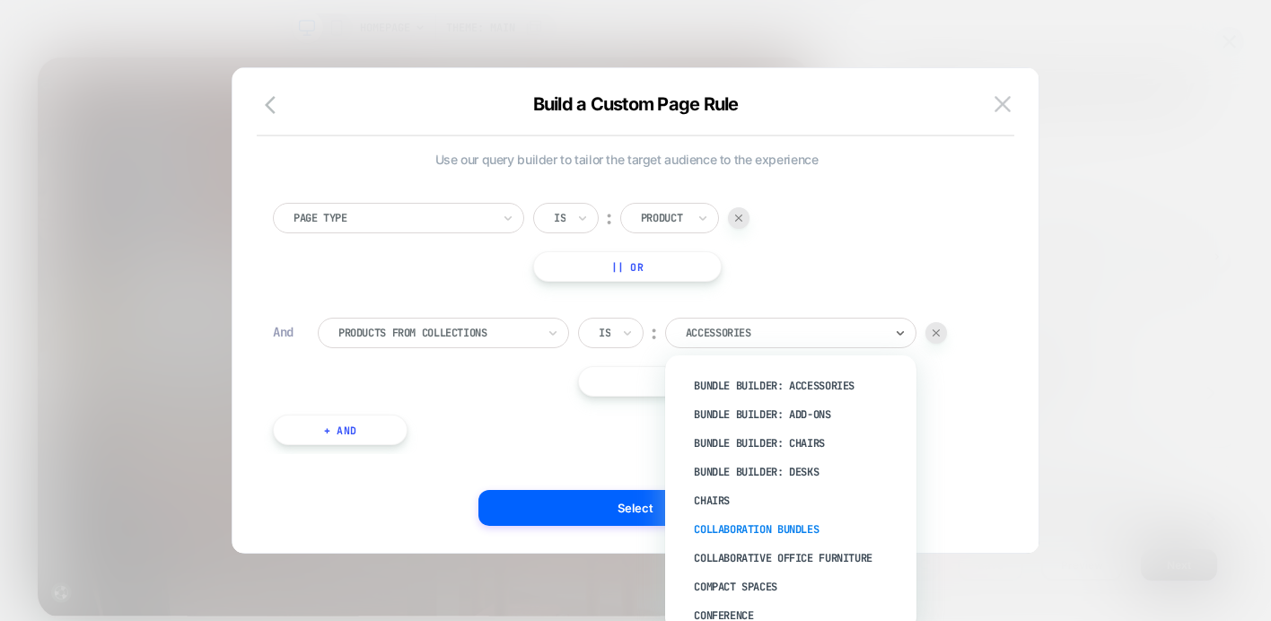
scroll to position [413, 0]
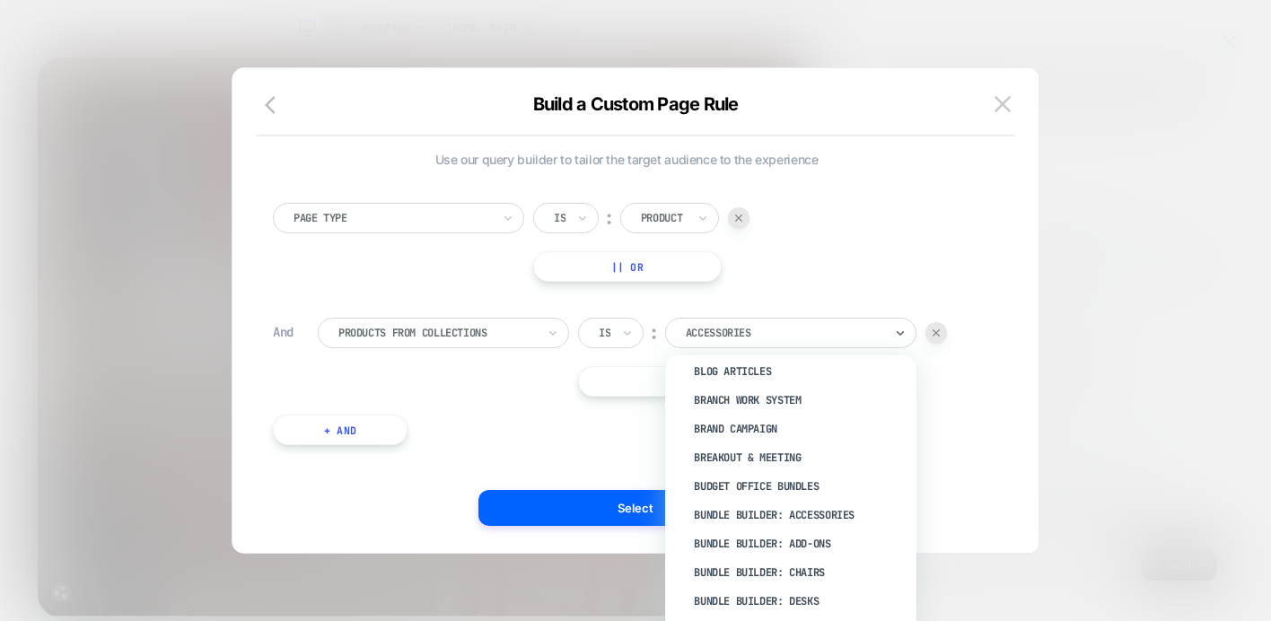
click at [861, 233] on div "Page Type Is ︰ Product || Or" at bounding box center [626, 242] width 707 height 79
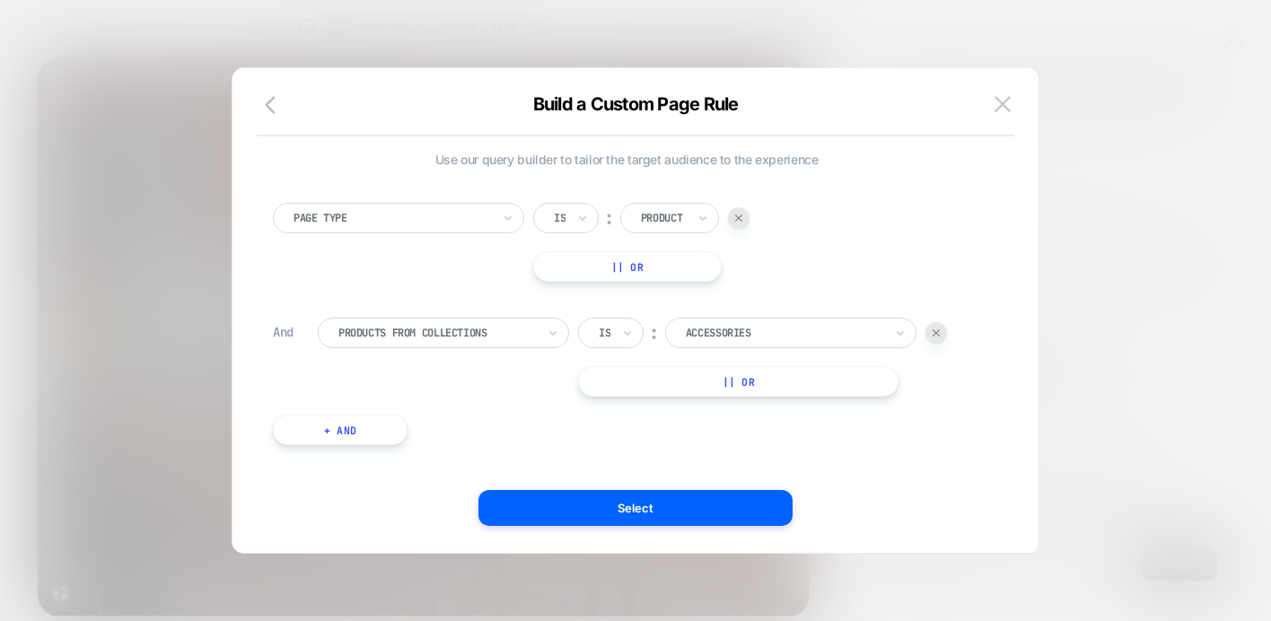
click at [1000, 110] on img at bounding box center [1002, 103] width 16 height 15
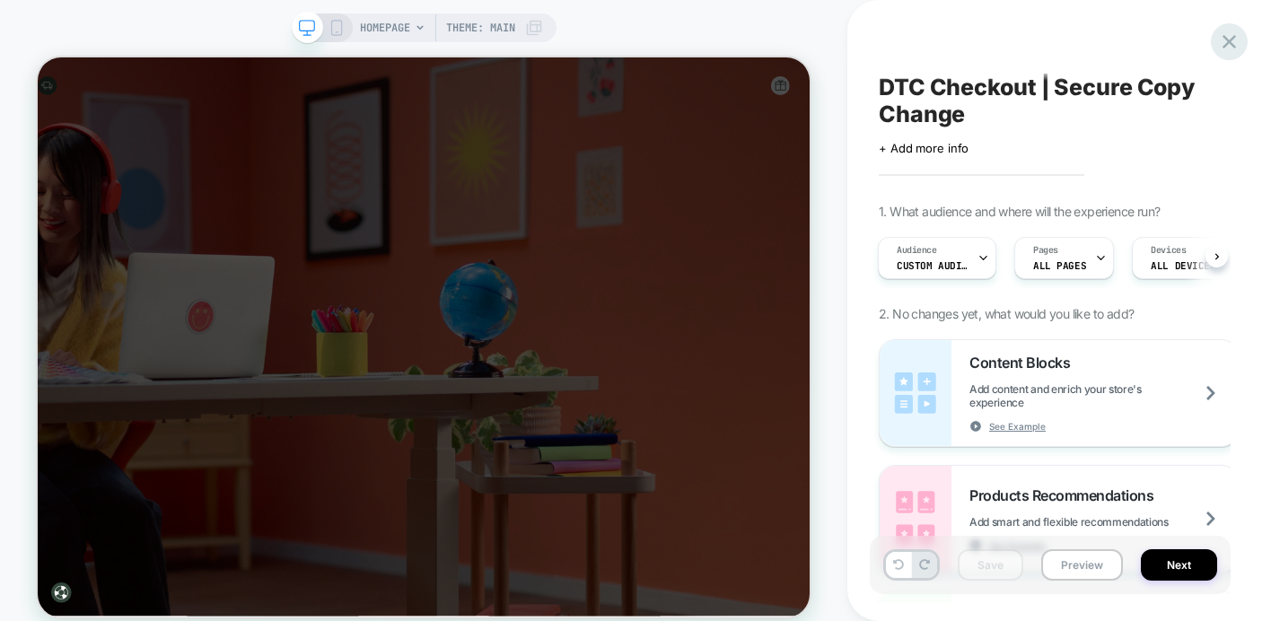
click at [1230, 26] on div at bounding box center [1229, 41] width 37 height 37
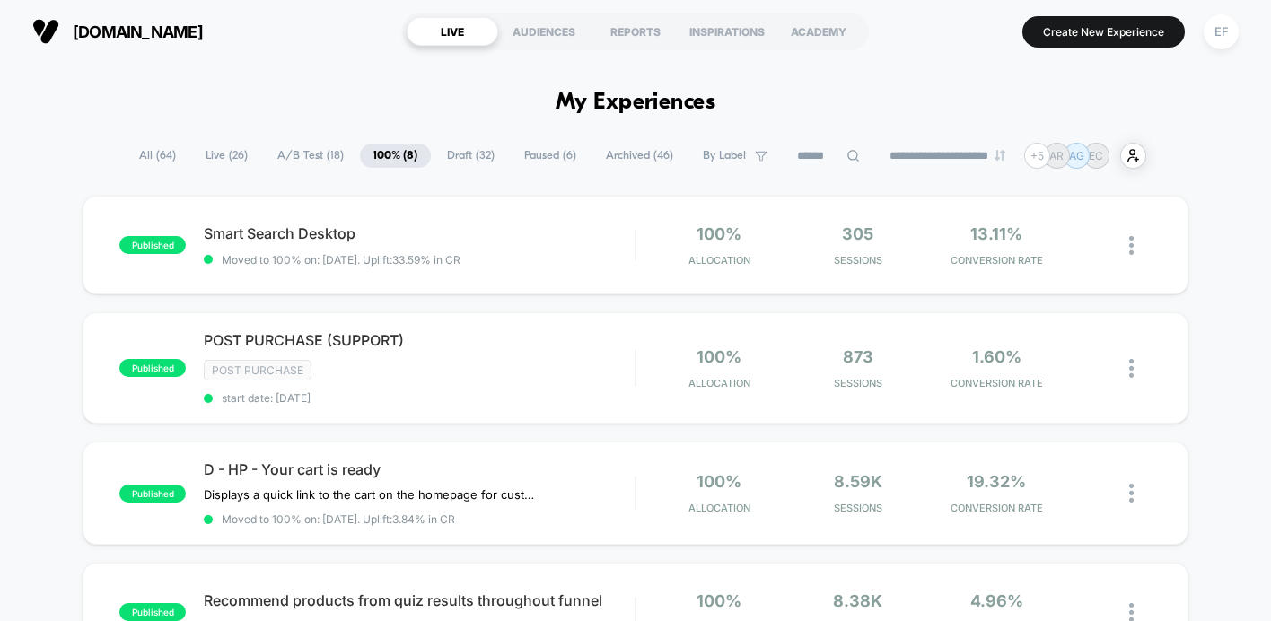
click at [311, 155] on span "A/B Test ( 18 )" at bounding box center [310, 156] width 93 height 24
